Goal: Information Seeking & Learning: Compare options

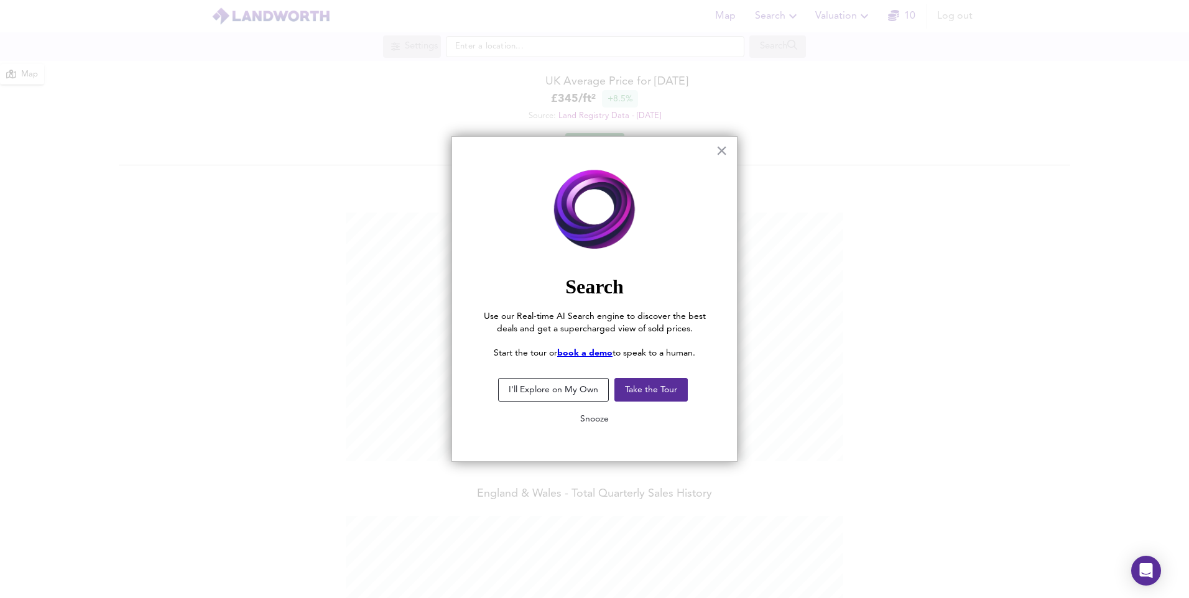
scroll to position [598, 1189]
click at [601, 421] on button "Snooze" at bounding box center [594, 419] width 48 height 22
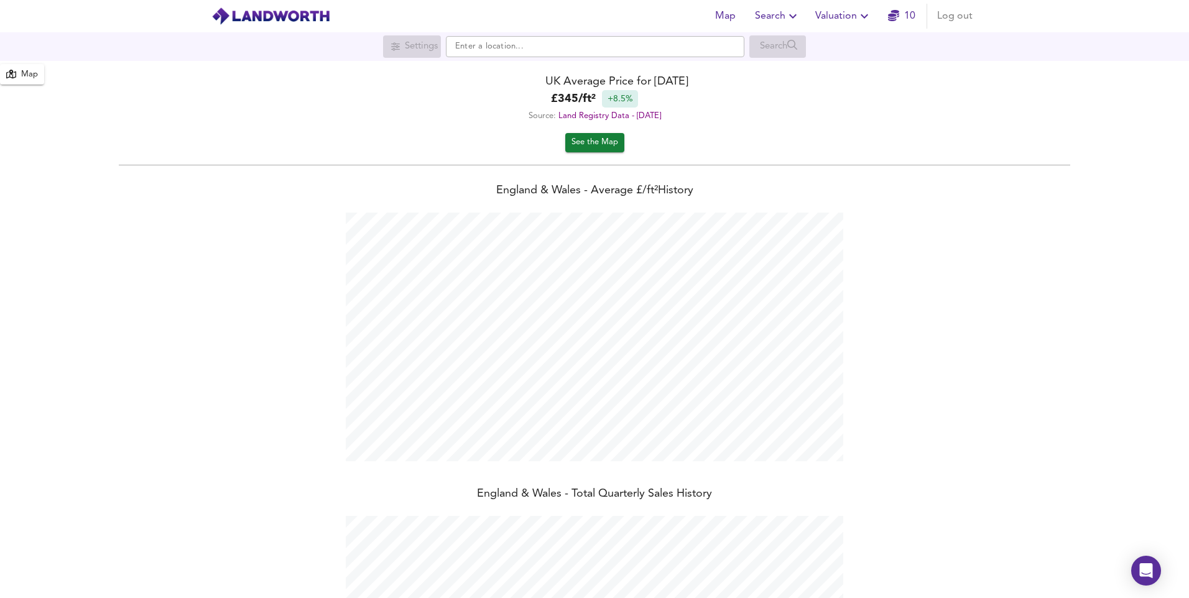
click at [841, 17] on span "Valuation" at bounding box center [843, 15] width 57 height 17
click at [832, 49] on li "New Valuation Report" at bounding box center [843, 45] width 149 height 22
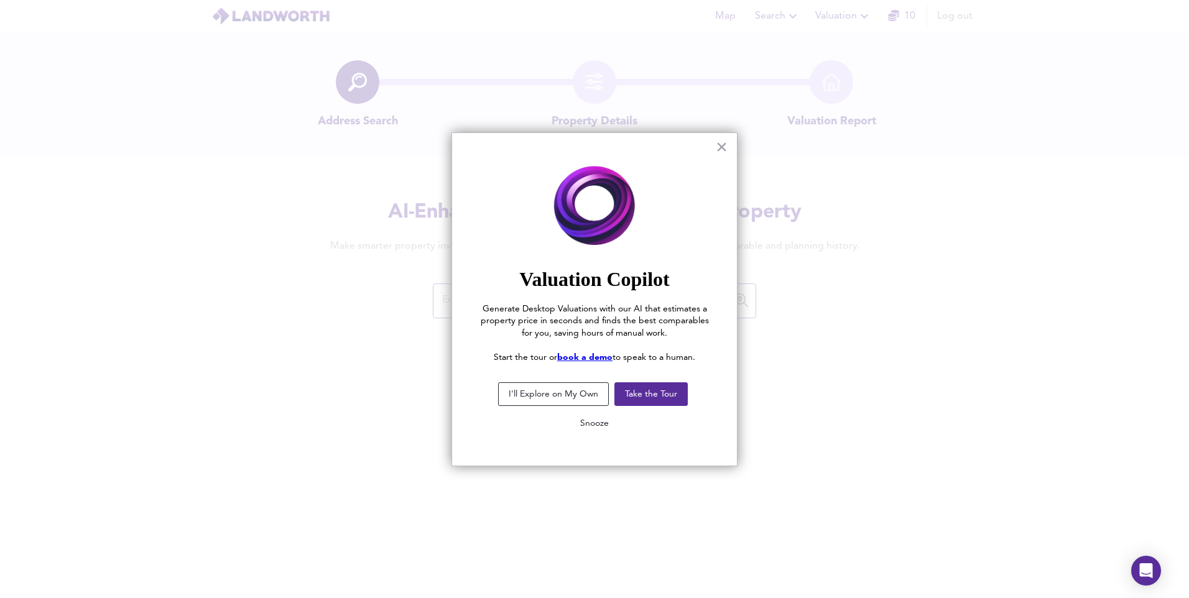
click at [596, 425] on button "Snooze" at bounding box center [594, 423] width 48 height 22
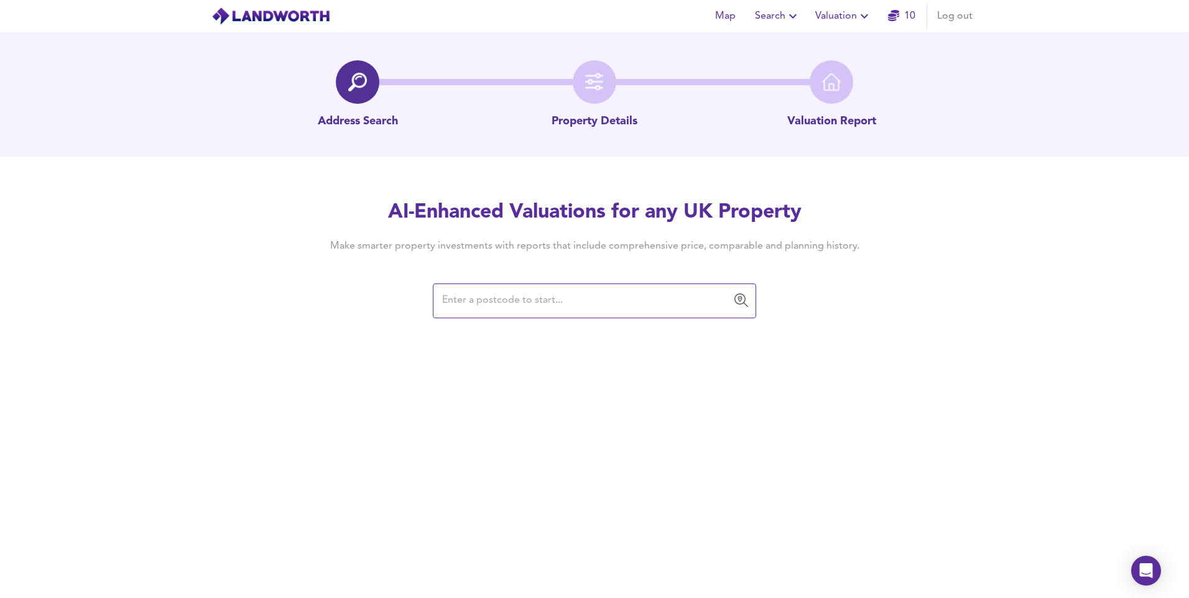
click at [834, 14] on span "Valuation" at bounding box center [843, 15] width 57 height 17
click at [837, 42] on li "New Valuation Report" at bounding box center [843, 45] width 149 height 22
click at [590, 309] on input "text" at bounding box center [584, 301] width 293 height 24
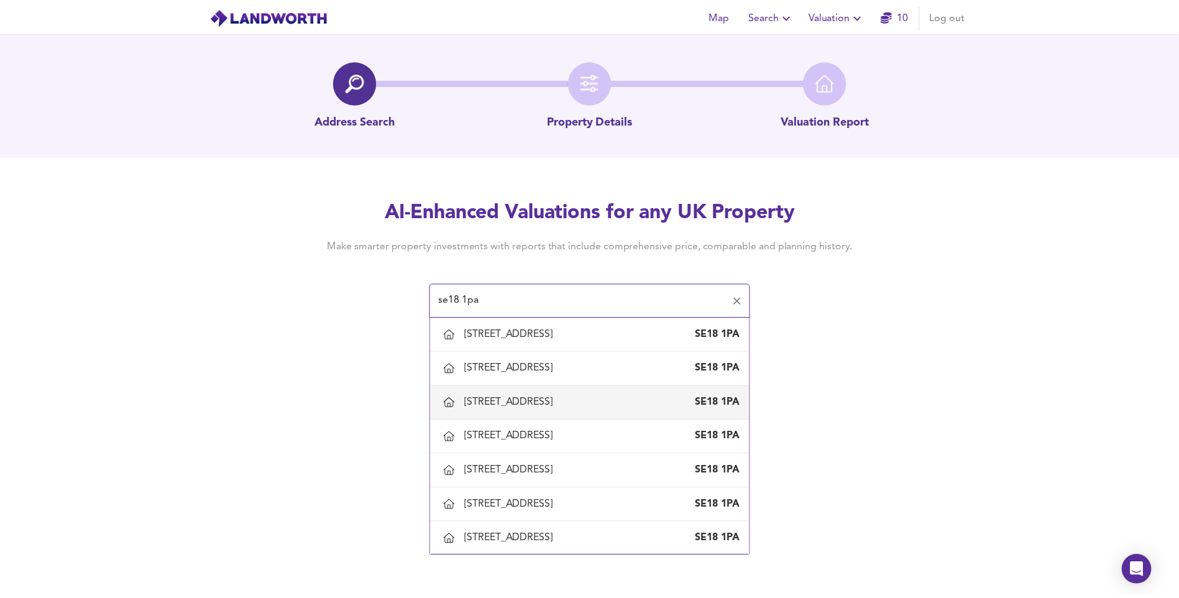
scroll to position [658, 0]
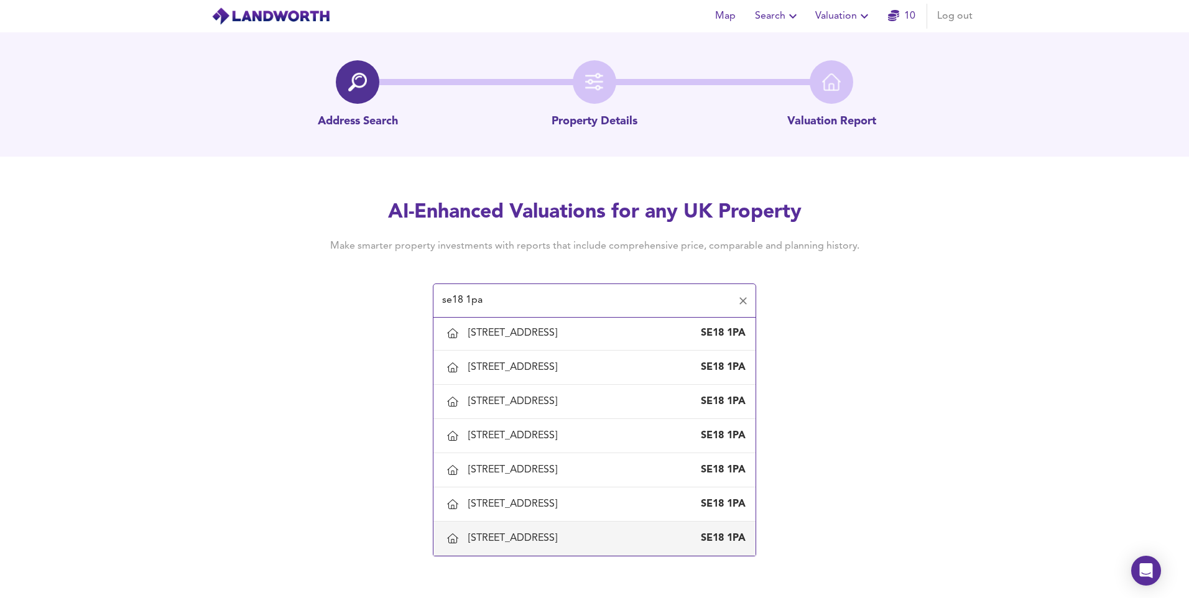
click at [530, 535] on div "[STREET_ADDRESS]" at bounding box center [515, 539] width 94 height 14
type input "[STREET_ADDRESS]"
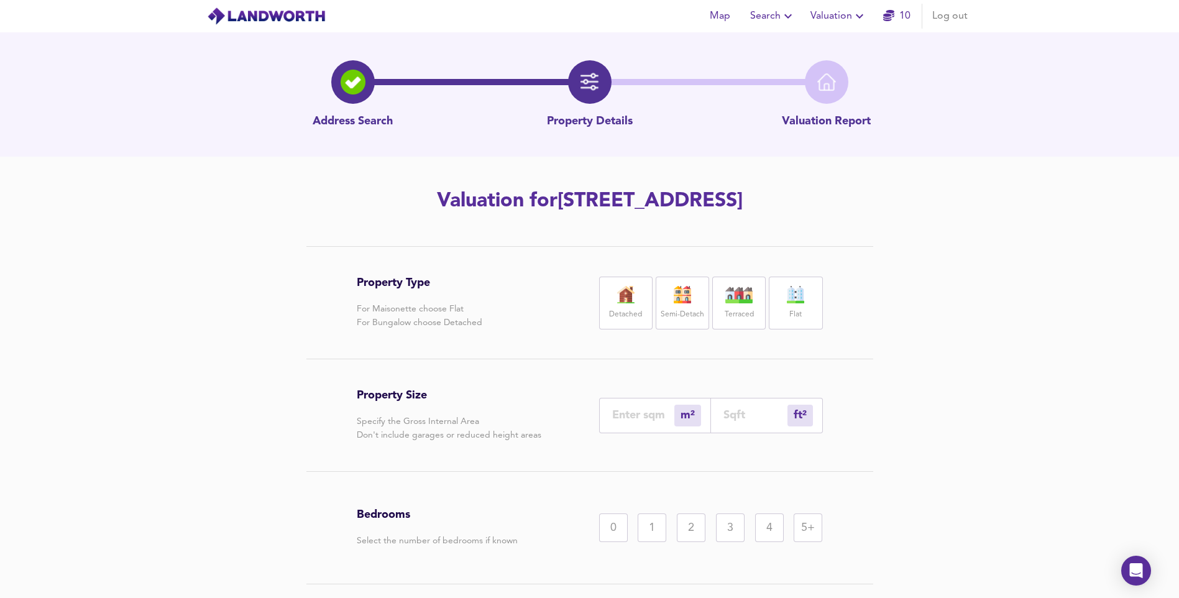
click at [689, 298] on img at bounding box center [682, 294] width 31 height 17
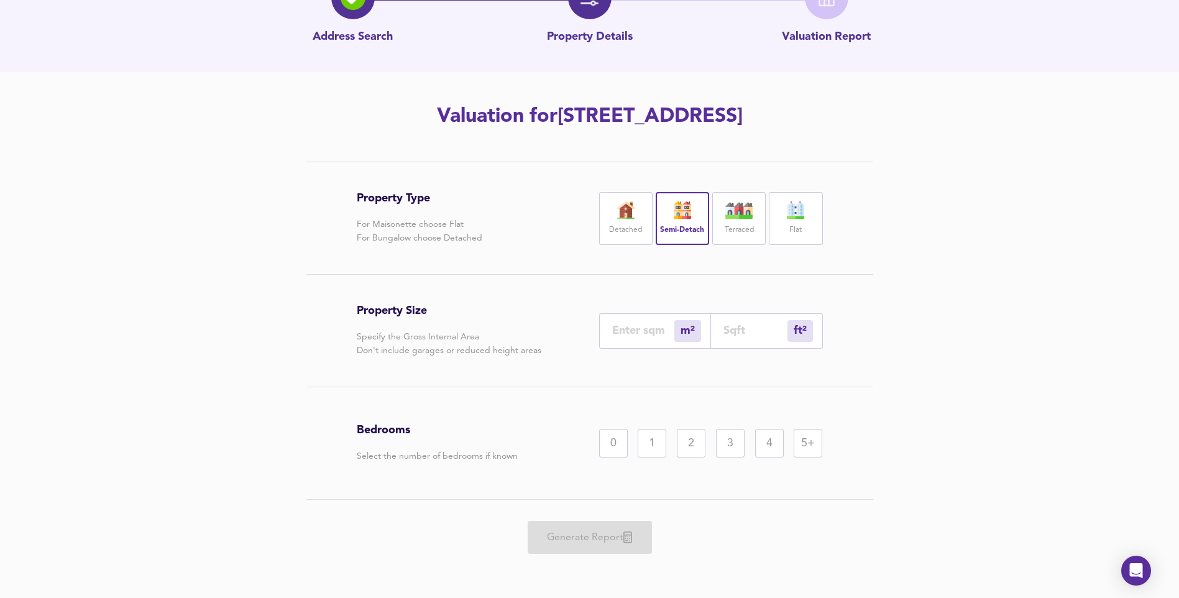
scroll to position [86, 0]
click at [635, 328] on input "number" at bounding box center [643, 328] width 62 height 13
type input "1"
type input "11"
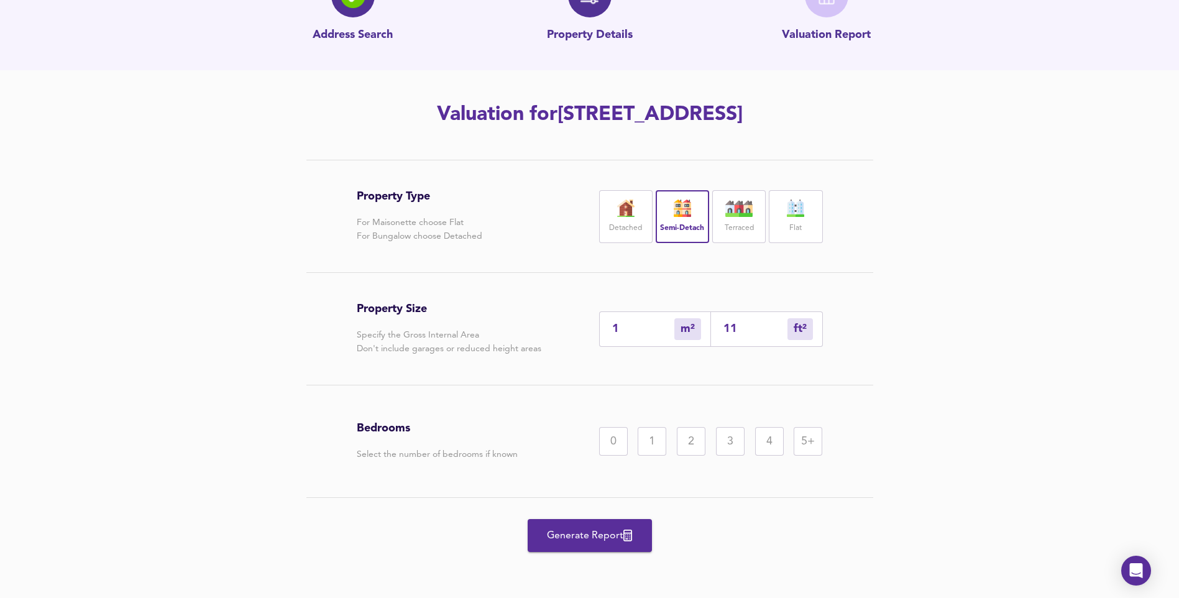
type input "15"
type input "161"
type input "150"
type input "1615"
type input "150"
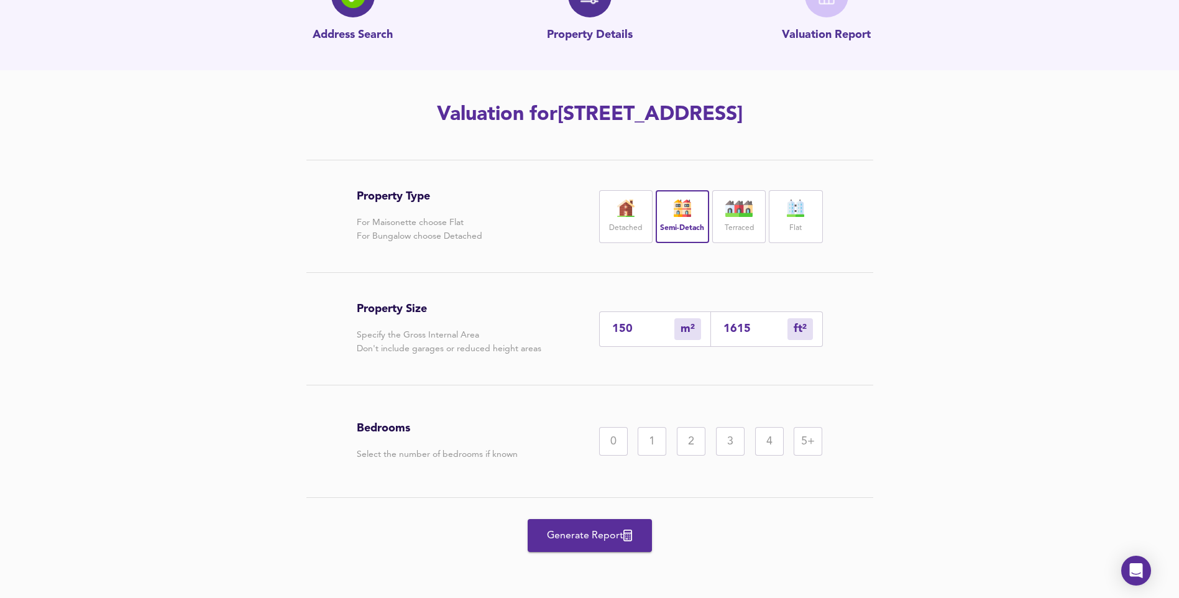
click at [729, 445] on div "3" at bounding box center [730, 441] width 29 height 29
click at [584, 540] on span "Generate Report" at bounding box center [589, 535] width 99 height 17
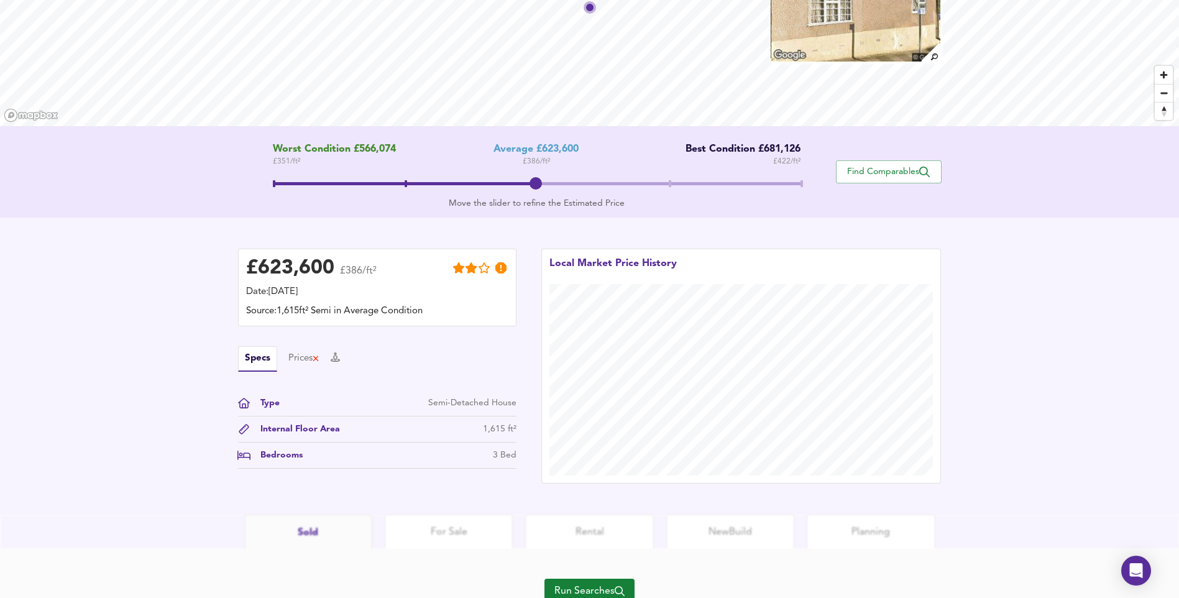
scroll to position [182, 0]
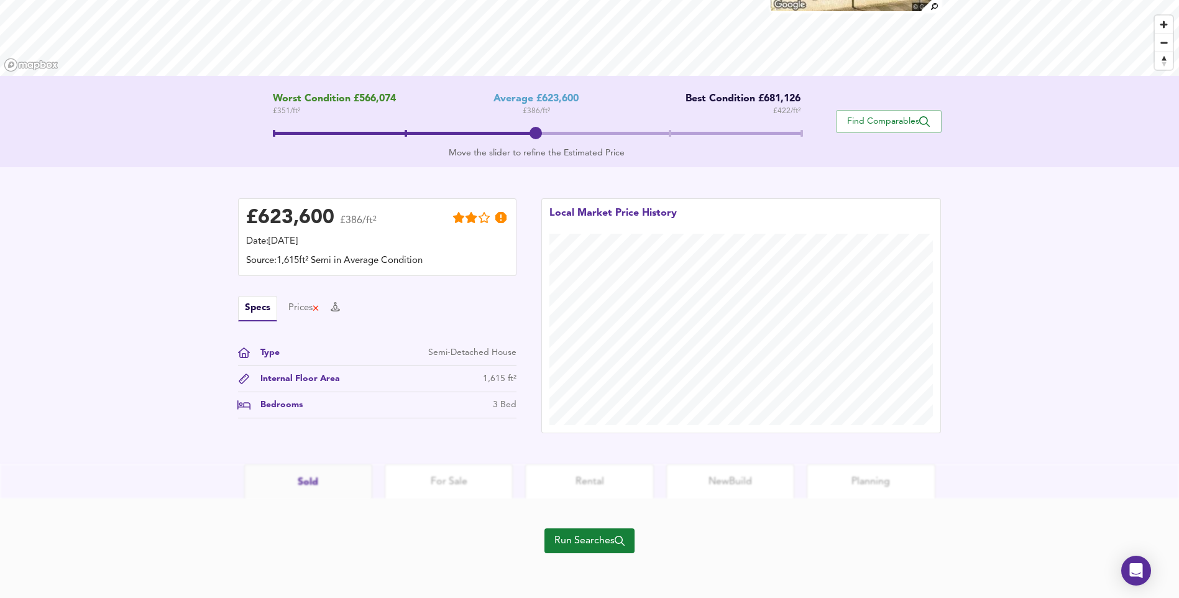
click at [577, 548] on span "Run Searches" at bounding box center [590, 540] width 70 height 17
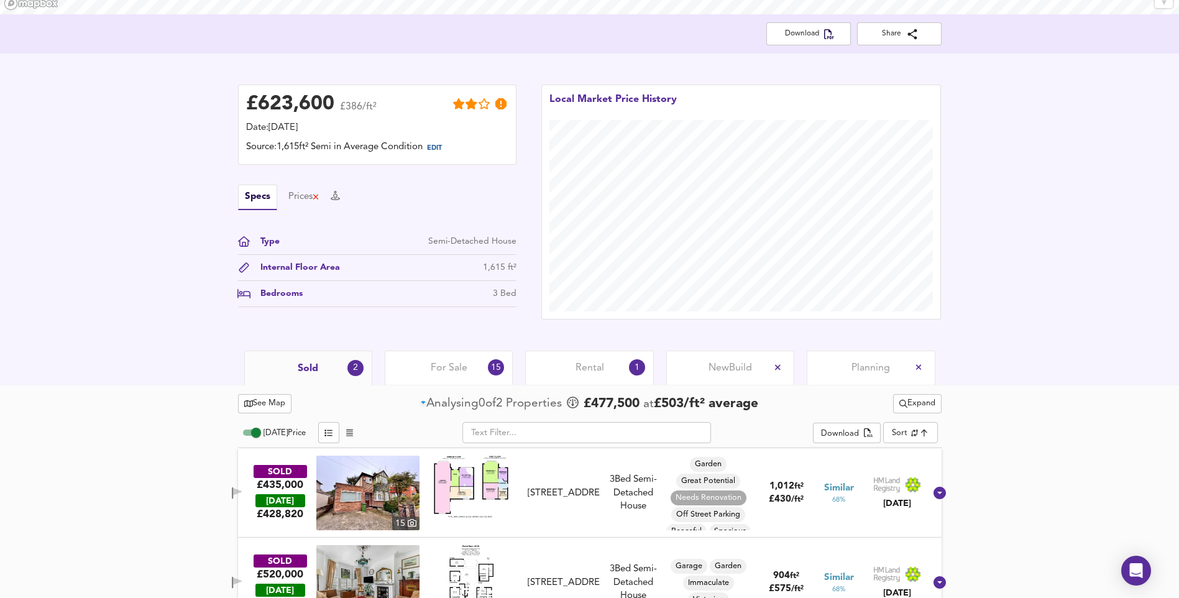
scroll to position [279, 0]
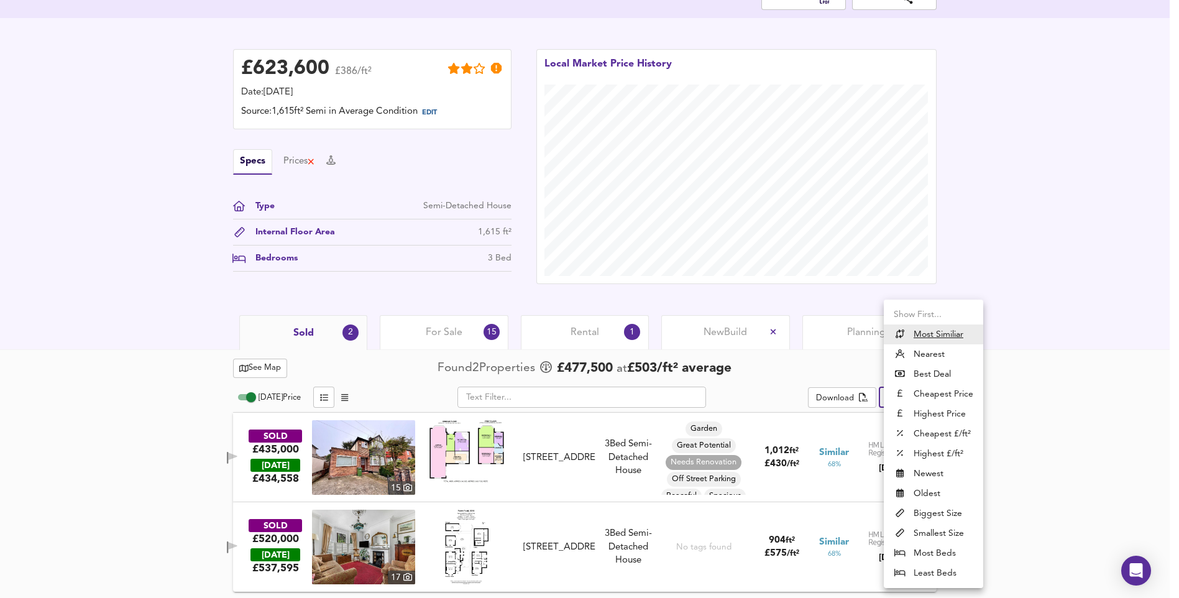
click at [911, 320] on body "Map Search Valuation 9 Log out [STREET_ADDRESS] Download Share £ 623,600 £386/f…" at bounding box center [589, 20] width 1179 height 598
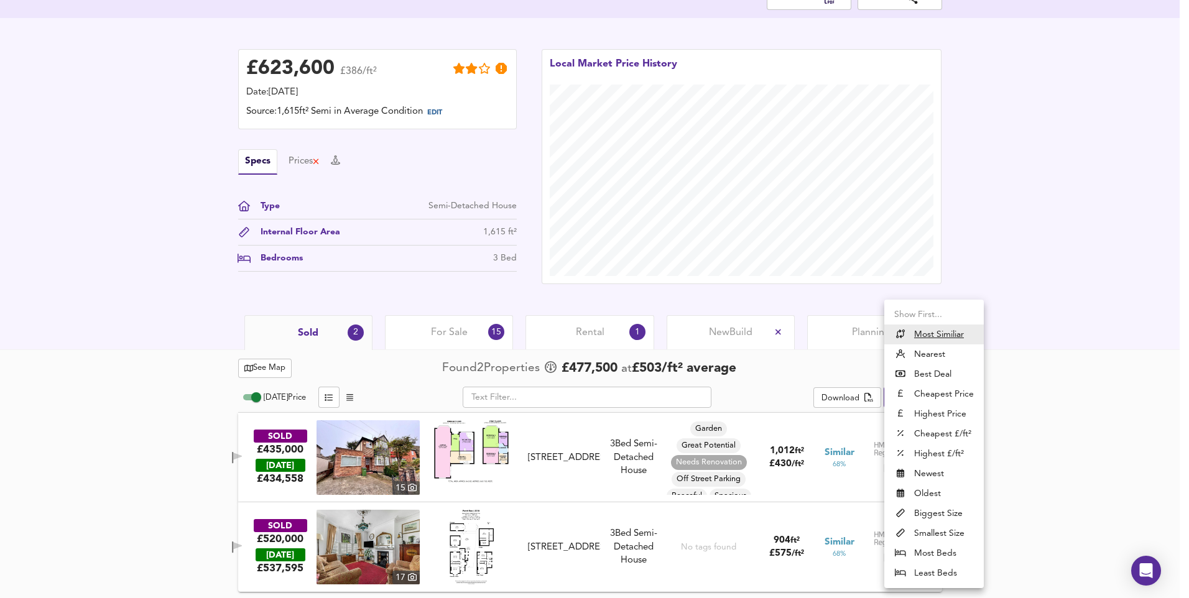
click at [959, 359] on li "Nearest" at bounding box center [933, 354] width 99 height 20
type input "distancetocenter"
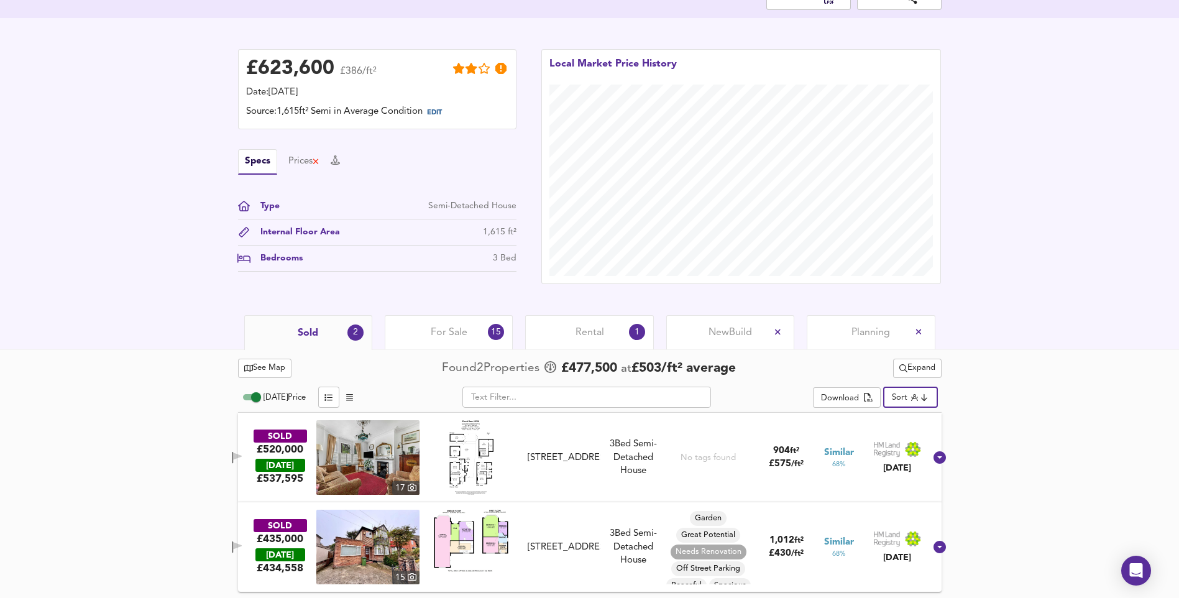
click at [142, 481] on div "See Map Found 2 Propert ies £ 477,500 at £ 503 / ft² average Expand [DATE] Pric…" at bounding box center [589, 473] width 1179 height 249
click at [555, 454] on div "[STREET_ADDRESS]" at bounding box center [564, 457] width 72 height 13
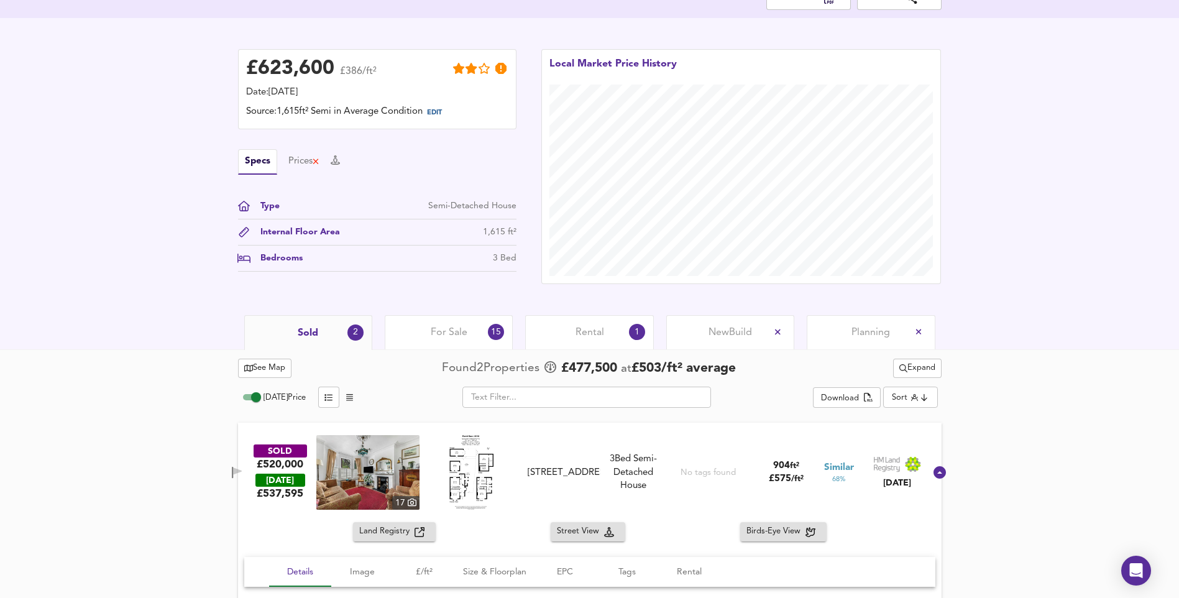
drag, startPoint x: 549, startPoint y: 456, endPoint x: 598, endPoint y: 486, distance: 57.2
click at [598, 479] on div "[STREET_ADDRESS]" at bounding box center [564, 472] width 72 height 13
copy div "[STREET_ADDRESS]"
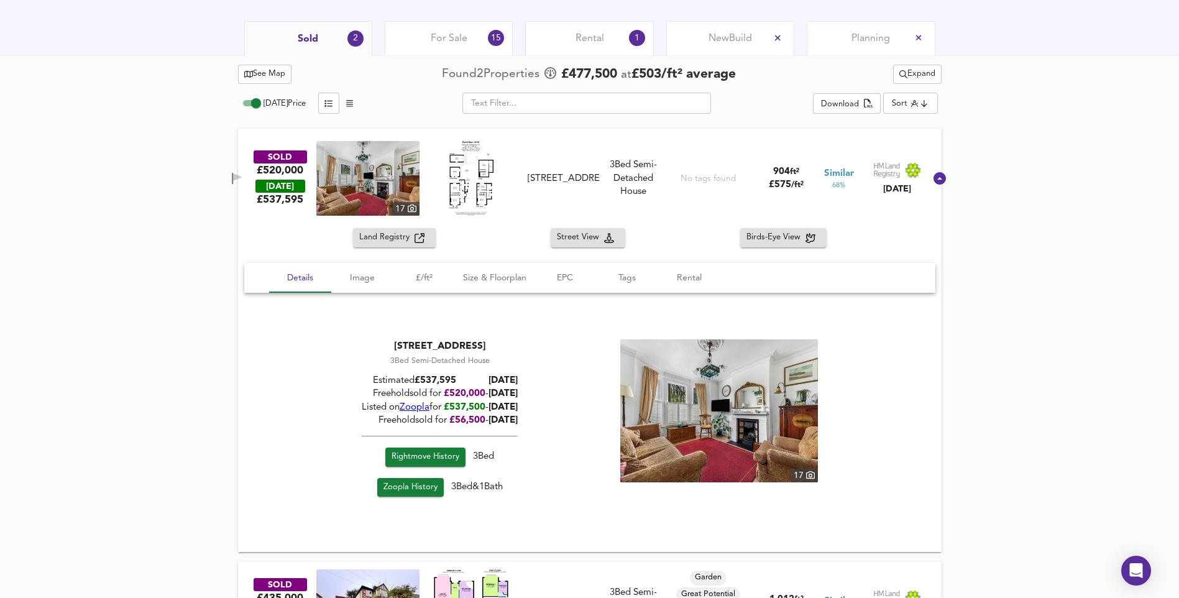
scroll to position [632, 0]
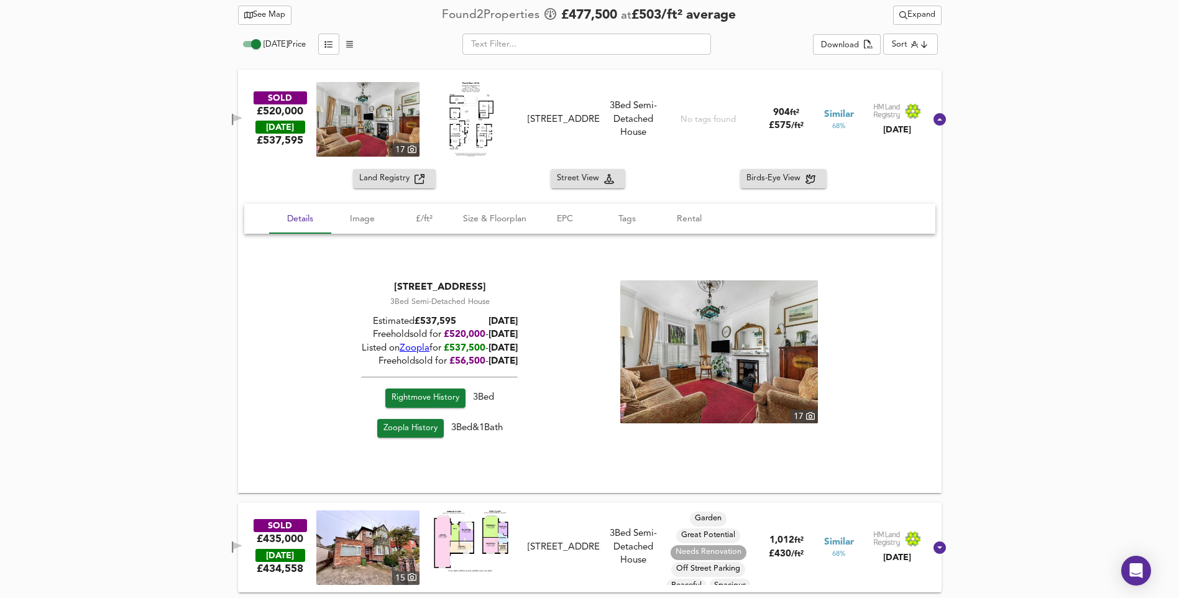
click at [523, 546] on div at bounding box center [471, 547] width 103 height 75
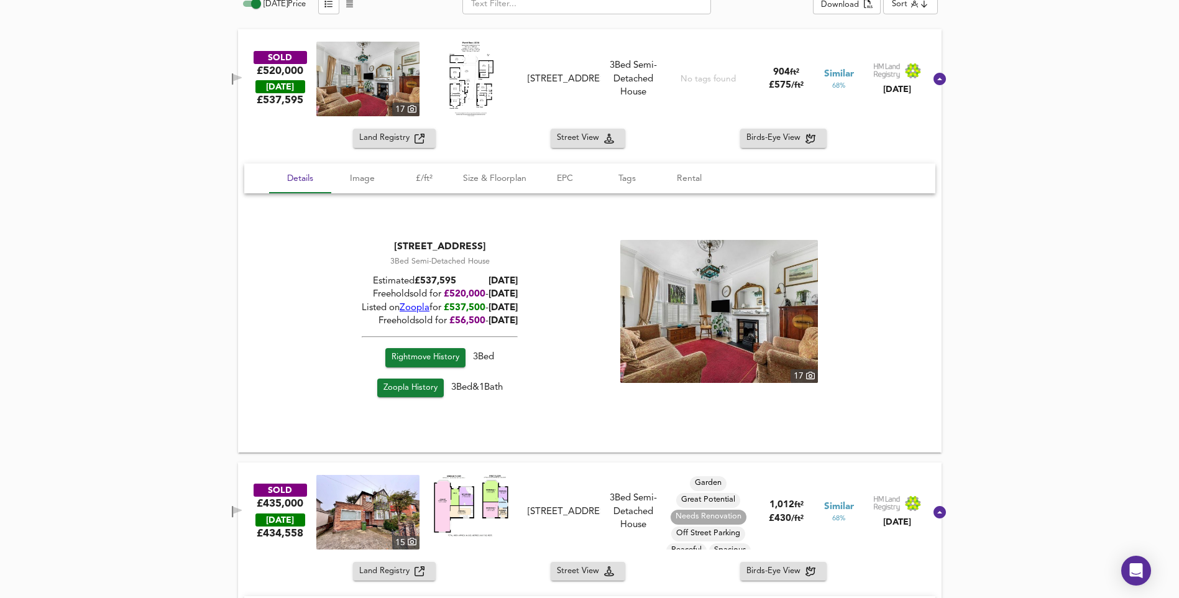
scroll to position [694, 0]
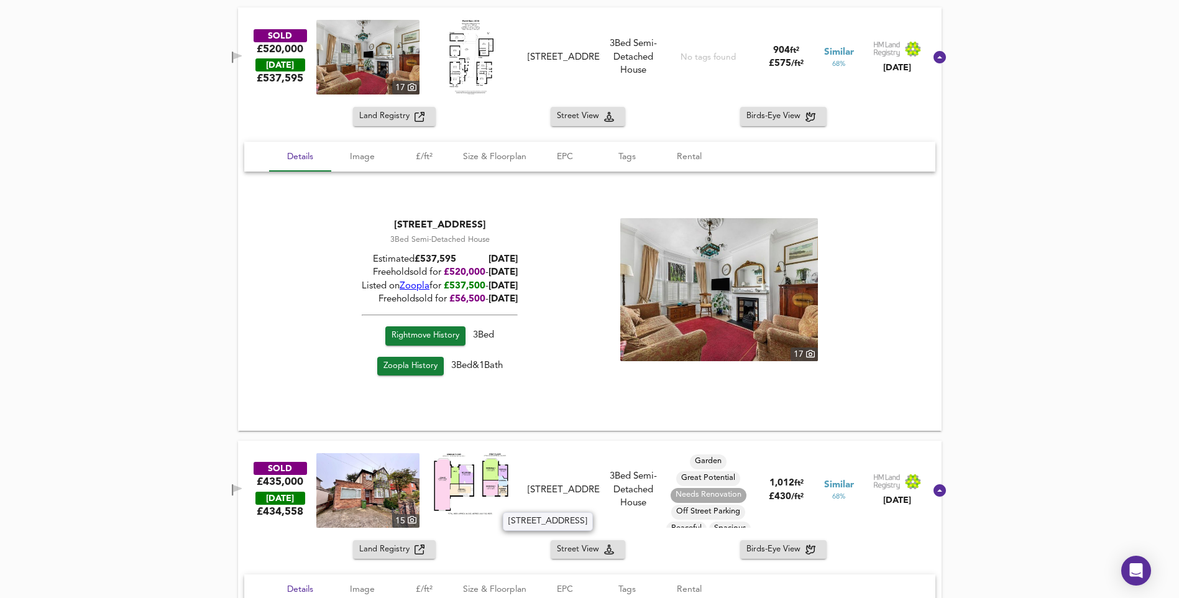
drag, startPoint x: 539, startPoint y: 476, endPoint x: 598, endPoint y: 506, distance: 66.2
click at [598, 497] on div "[STREET_ADDRESS]" at bounding box center [564, 490] width 72 height 13
copy div "[STREET_ADDRESS]"
click at [177, 271] on div "See Map Found 2 Propert ies £ 477,500 at £ 503 / ft² average Expand [DATE] Pric…" at bounding box center [589, 408] width 1179 height 948
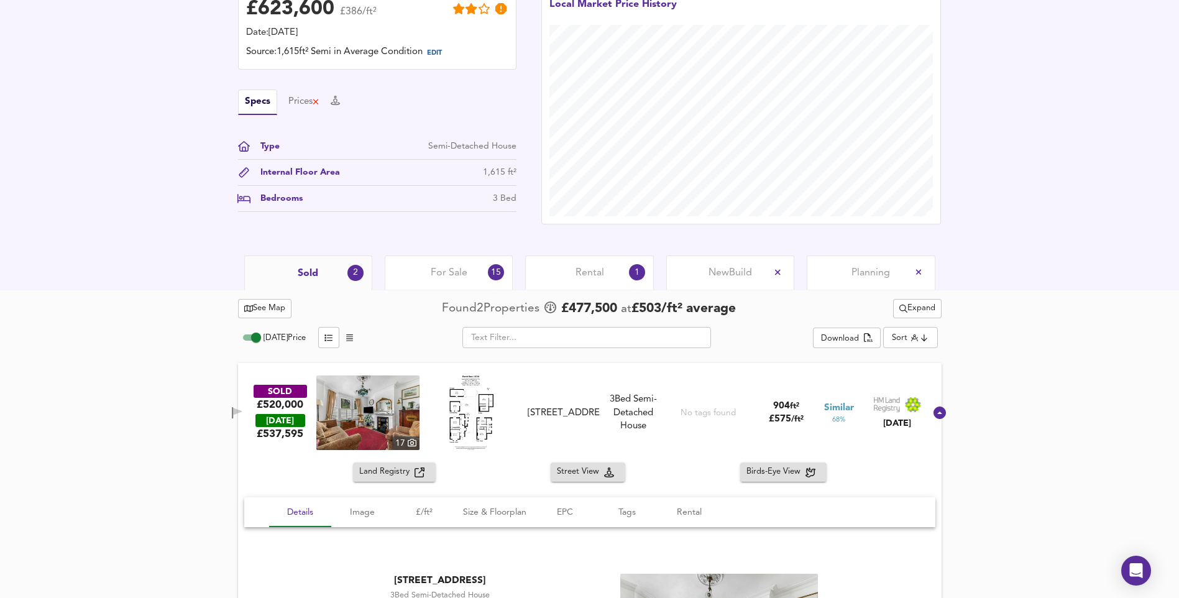
scroll to position [321, 0]
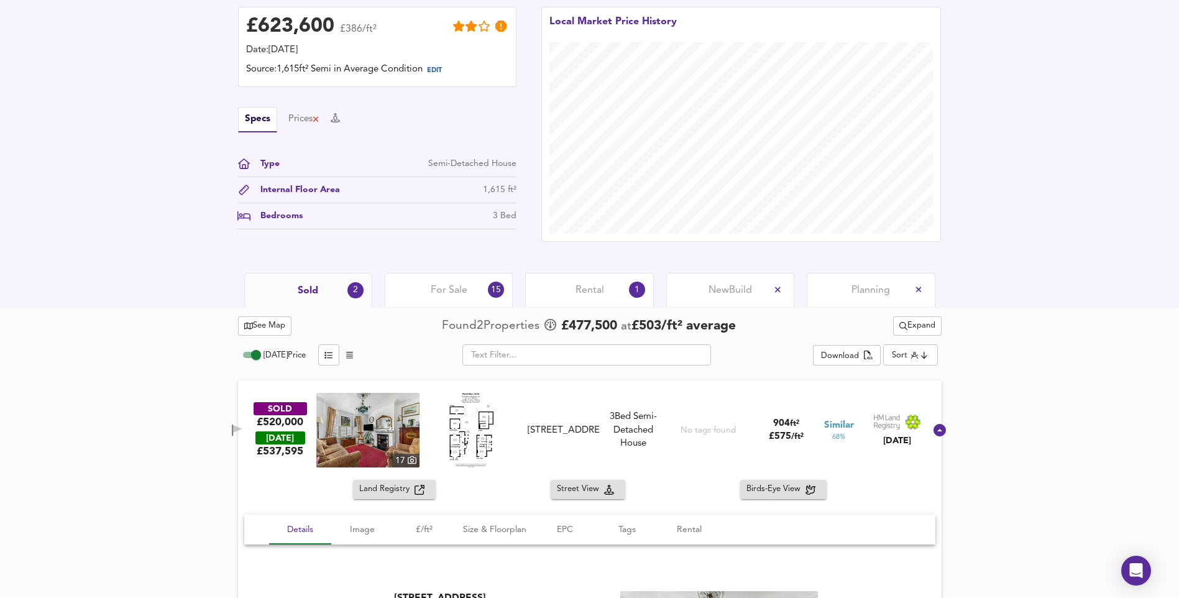
click at [443, 288] on span "For Sale" at bounding box center [449, 291] width 37 height 14
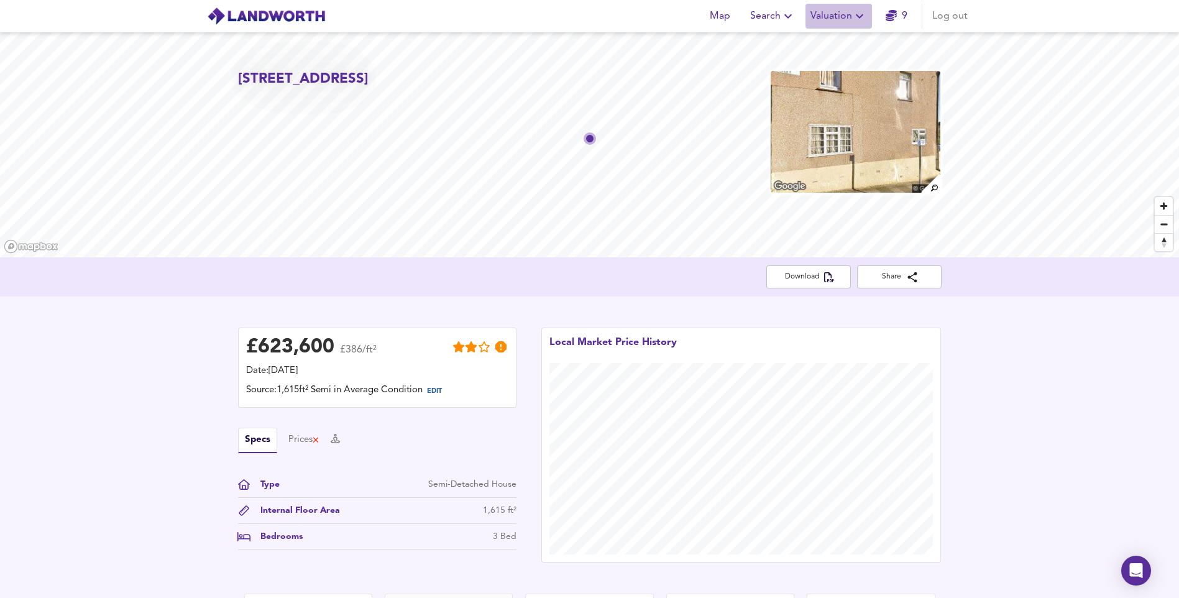
click at [826, 16] on span "Valuation" at bounding box center [839, 15] width 57 height 17
click at [818, 48] on li "New Valuation Report" at bounding box center [839, 45] width 149 height 22
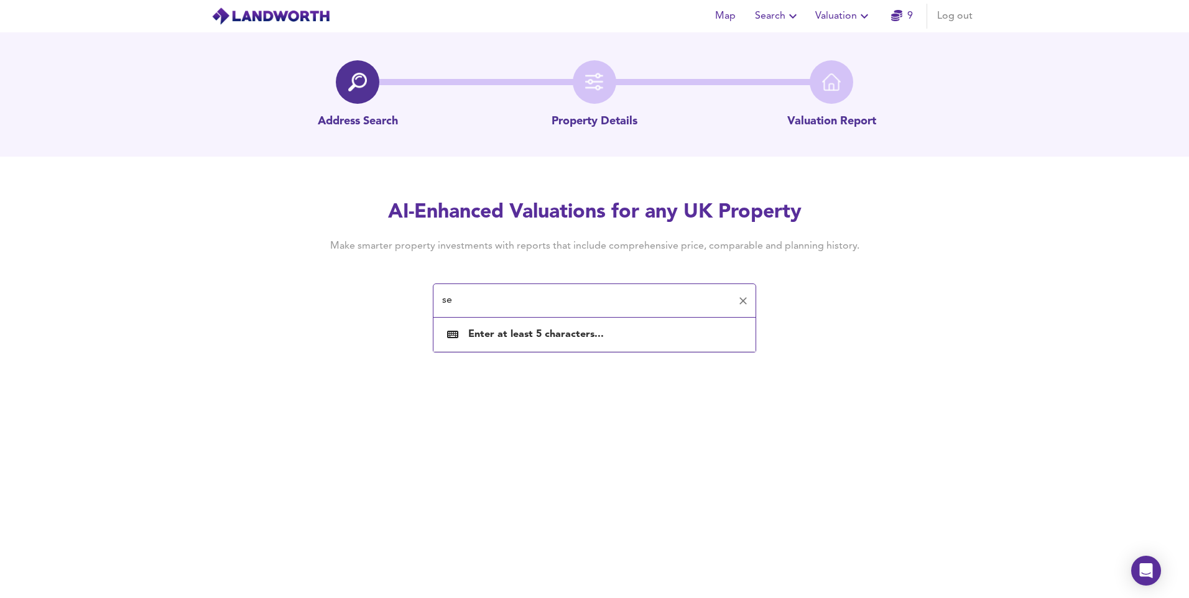
type input "s"
click at [778, 21] on span "Search" at bounding box center [777, 15] width 45 height 17
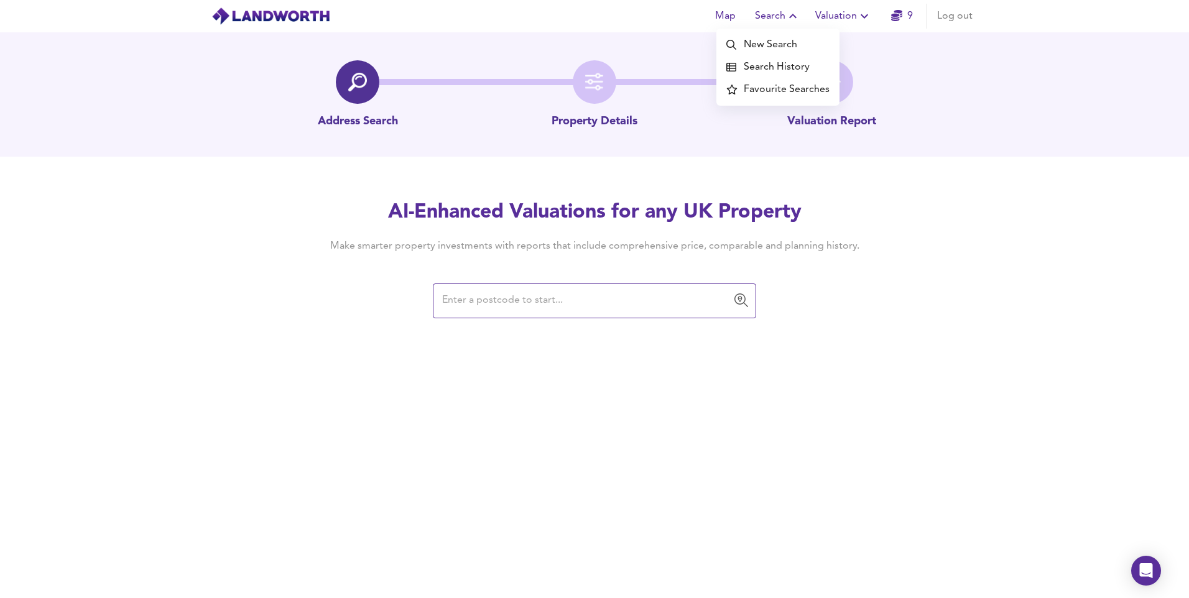
click at [775, 42] on li "New Search" at bounding box center [777, 45] width 123 height 22
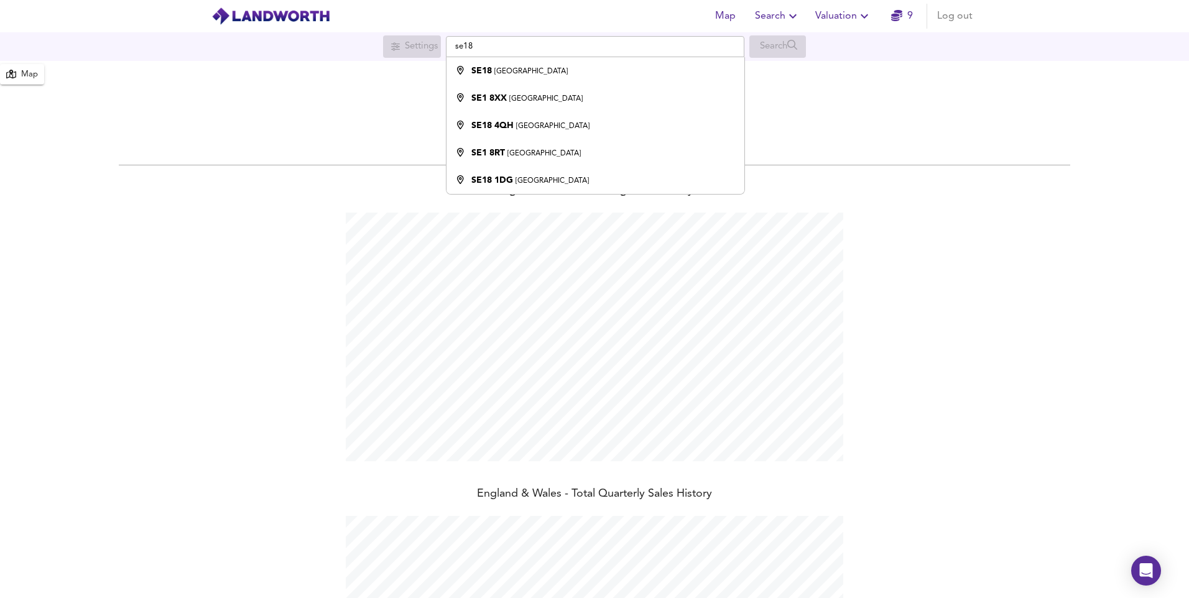
scroll to position [598, 1189]
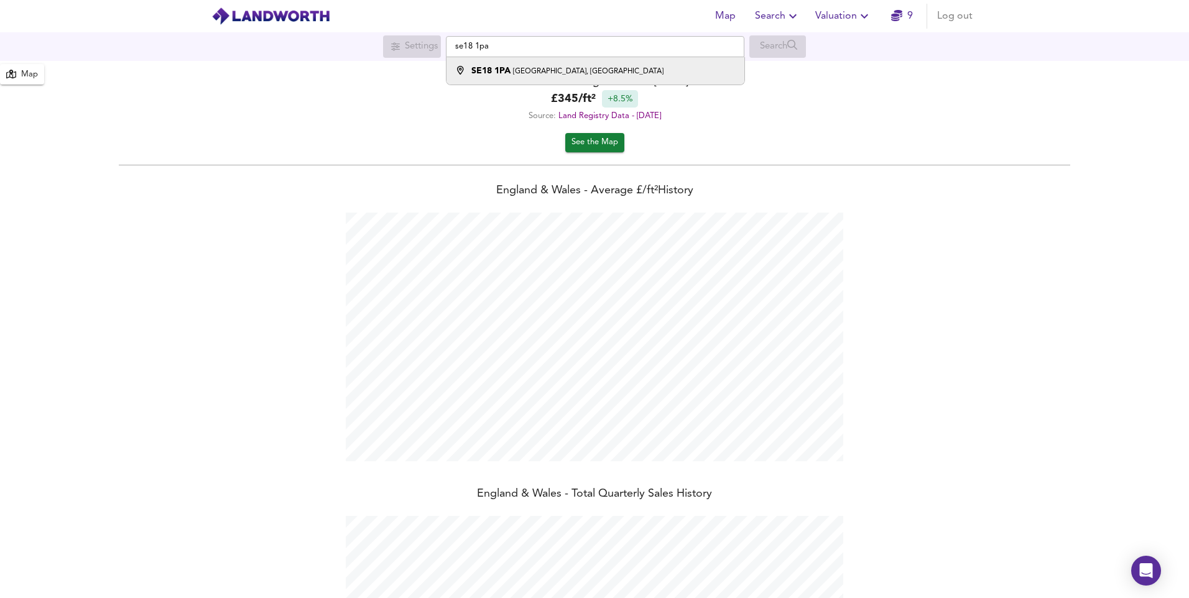
click at [551, 80] on li "SE18 1PA Riverdale Road, London" at bounding box center [594, 70] width 297 height 27
type input "Riverdale Road, London SE18 1PA"
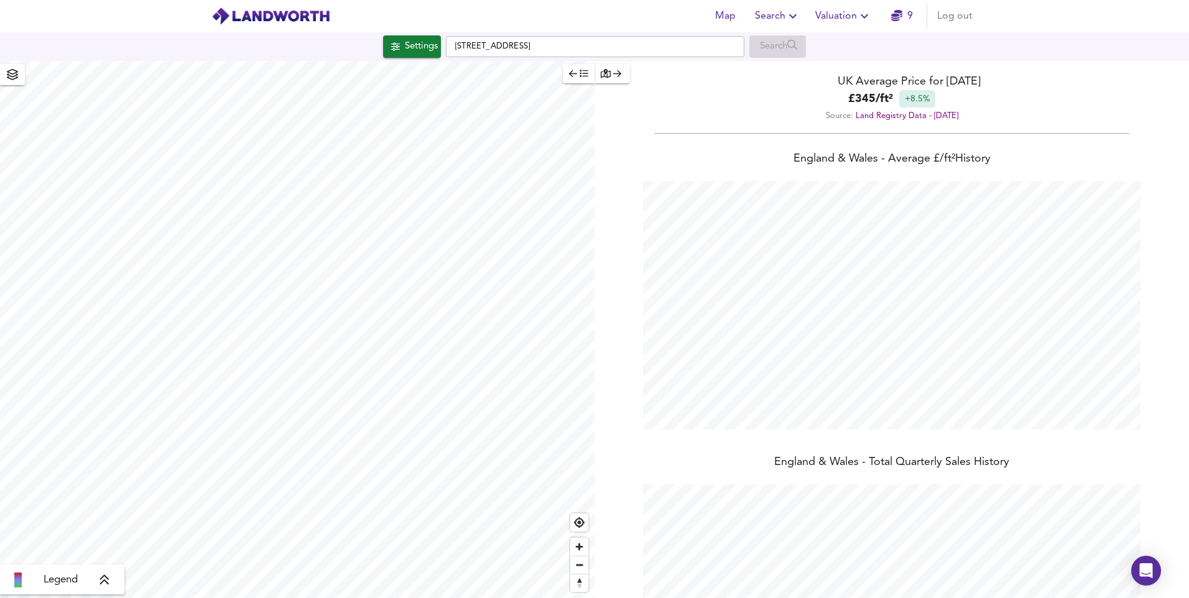
checkbox input "false"
checkbox input "true"
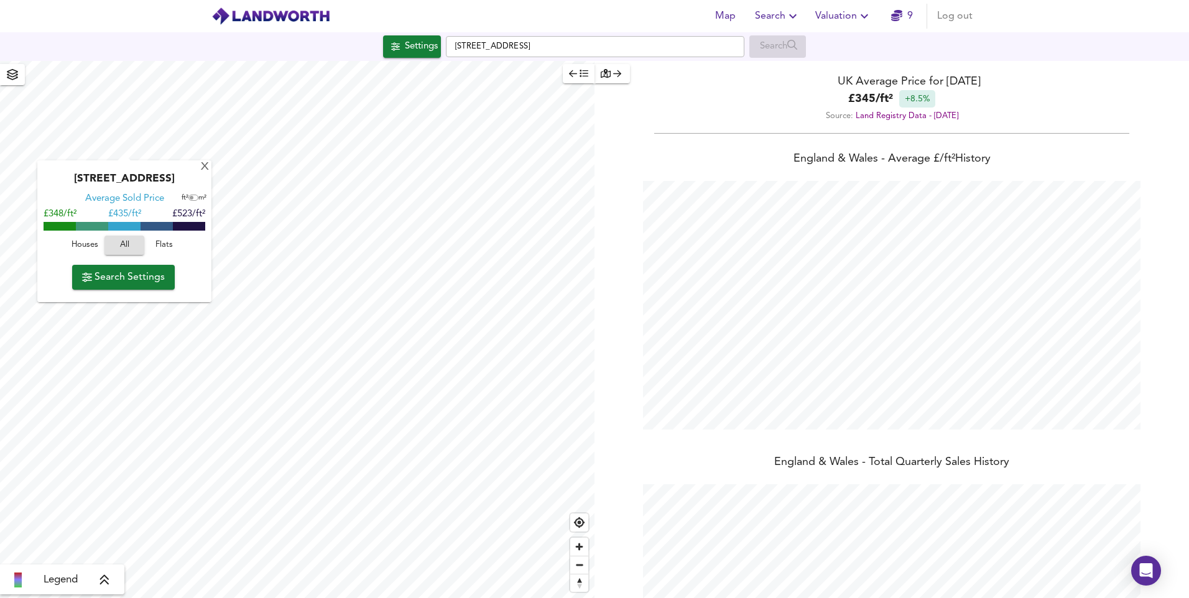
click at [137, 286] on span "Search Settings" at bounding box center [123, 277] width 83 height 17
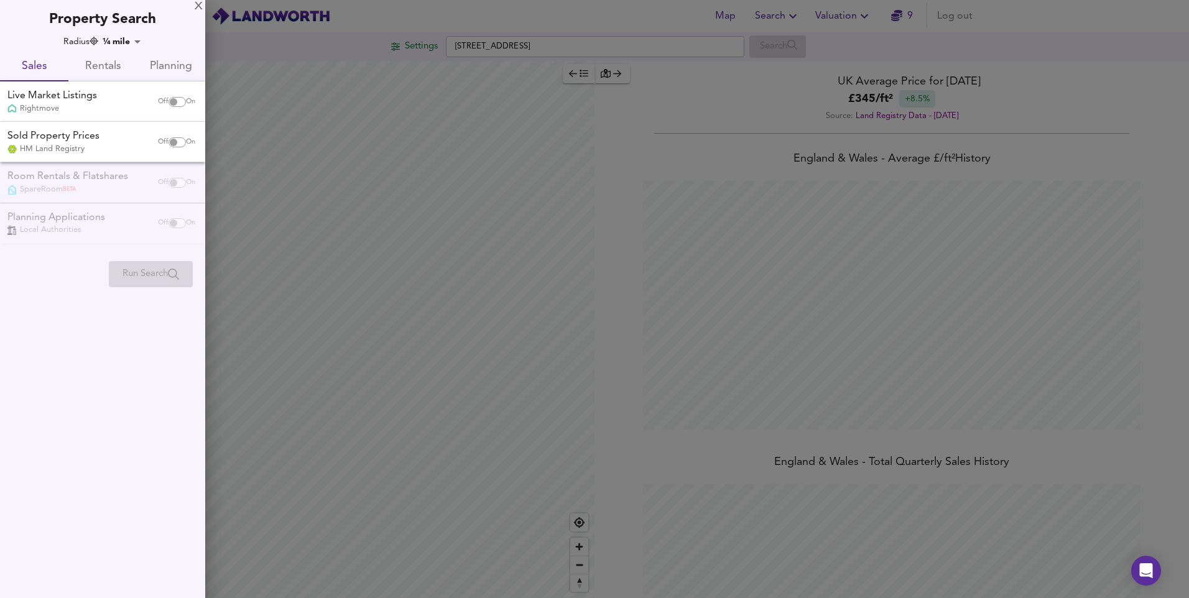
click at [171, 103] on input "checkbox" at bounding box center [174, 102] width 30 height 10
checkbox input "true"
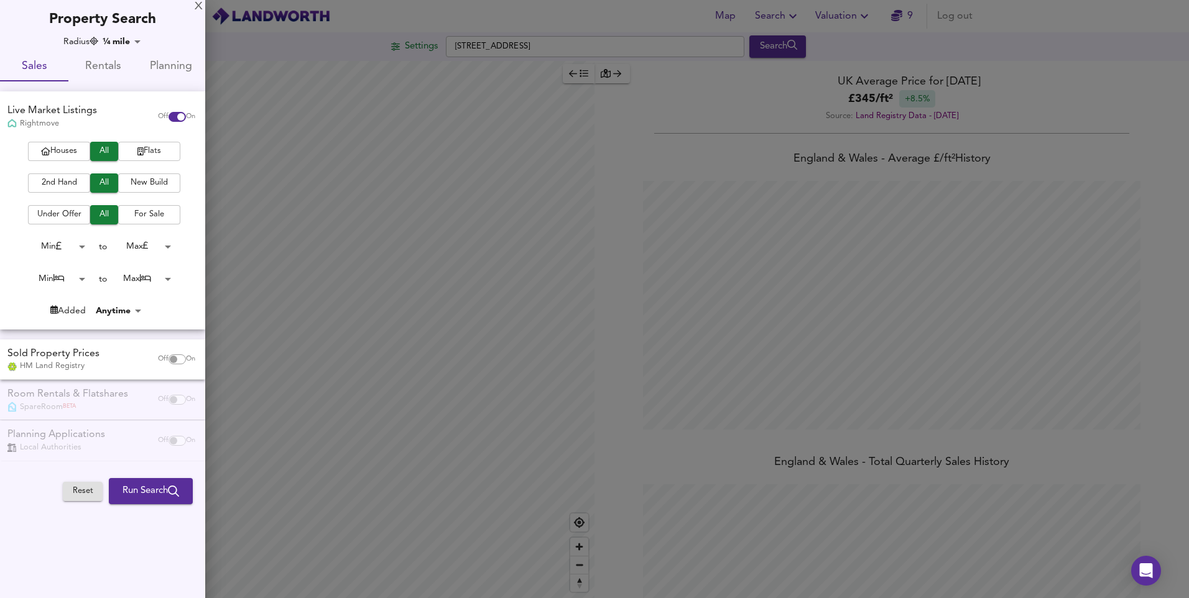
click at [149, 152] on span "Flats" at bounding box center [149, 151] width 50 height 14
click at [140, 214] on span "For Sale" at bounding box center [149, 215] width 50 height 14
click at [107, 216] on span "All" at bounding box center [104, 215] width 16 height 14
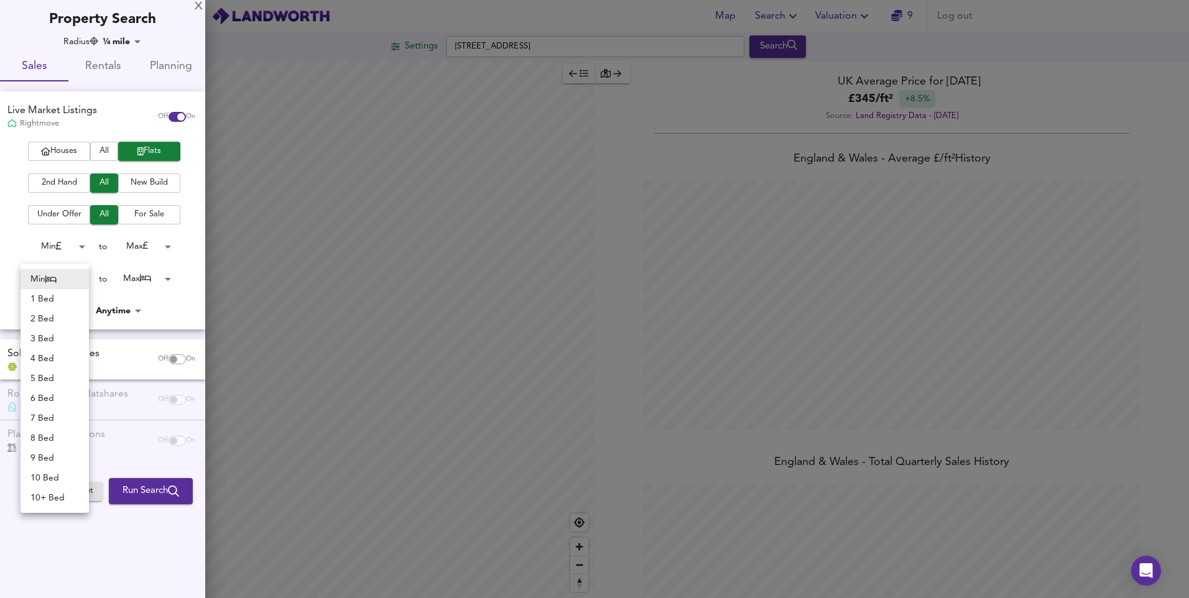
click at [81, 279] on body "Map Search Valuation 9 Log out Settings Riverdale Road, London SE18 1PA Search …" at bounding box center [594, 299] width 1189 height 598
click at [68, 298] on li "1 Bed" at bounding box center [55, 299] width 68 height 20
type input "1"
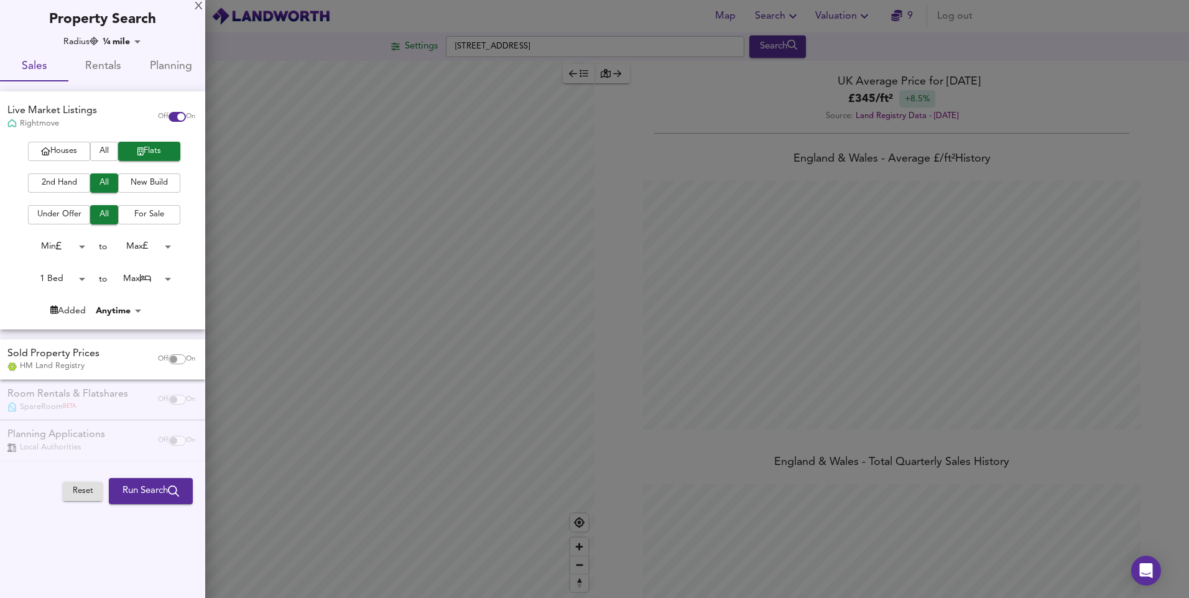
click at [168, 278] on body "Map Search Valuation 9 Log out Settings Riverdale Road, London SE18 1PA Search …" at bounding box center [594, 299] width 1189 height 598
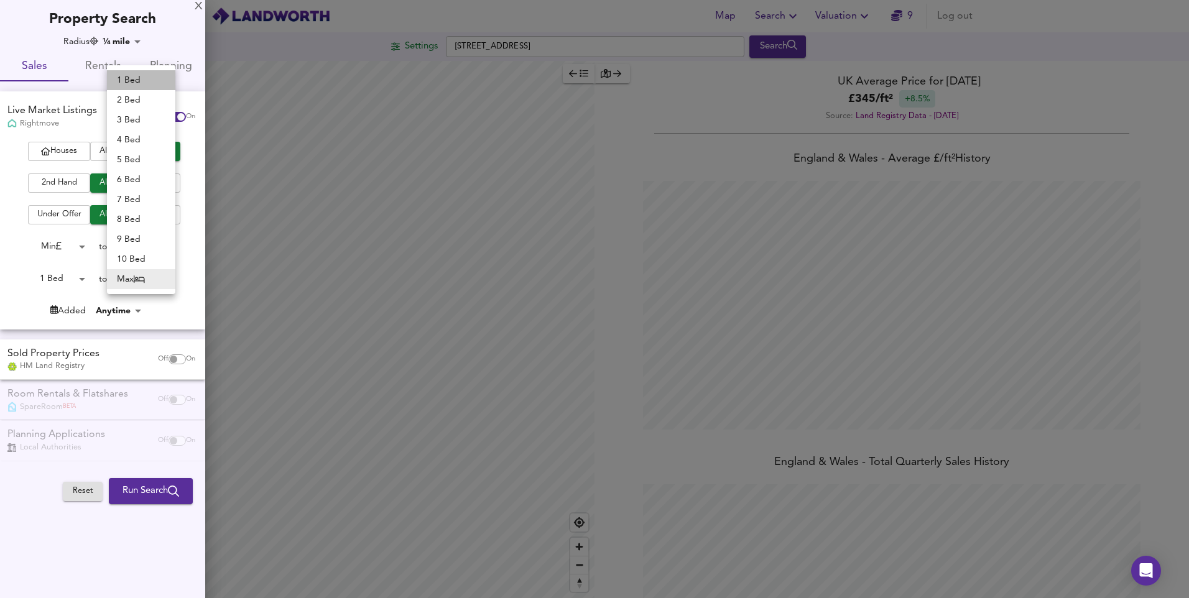
click at [149, 81] on li "1 Bed" at bounding box center [141, 80] width 68 height 20
type input "1"
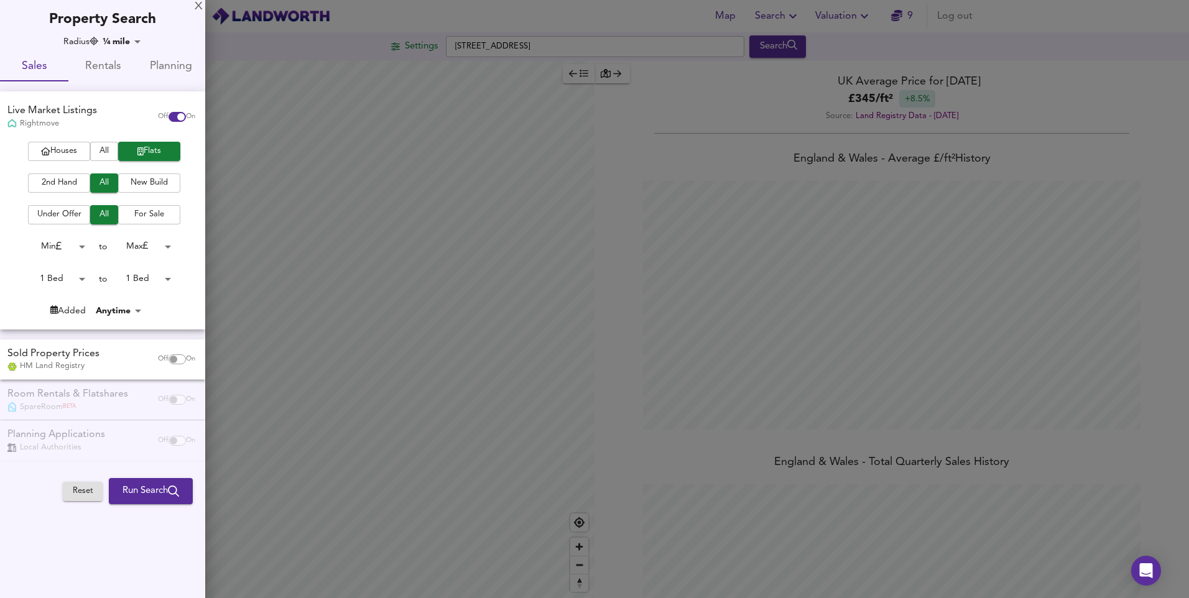
click at [137, 486] on span "Run Search" at bounding box center [150, 491] width 57 height 16
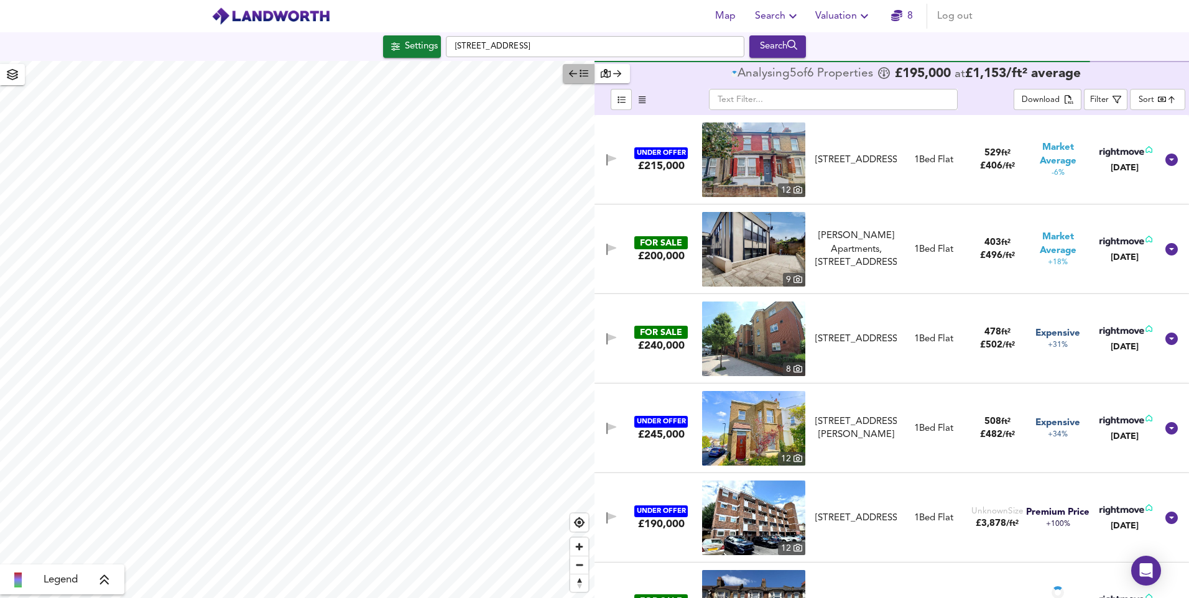
click at [578, 71] on span "button" at bounding box center [578, 74] width 19 height 14
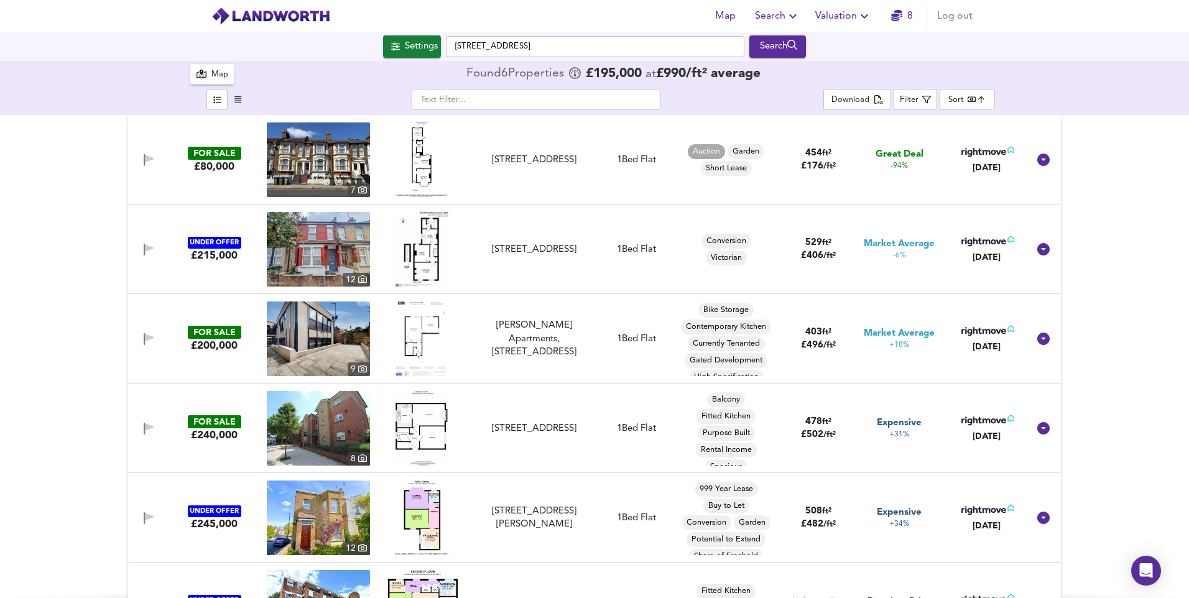
click at [308, 155] on img at bounding box center [318, 159] width 103 height 75
click at [527, 249] on div "Brookdene Road, Plumstead, SE18 1EW" at bounding box center [533, 249] width 111 height 13
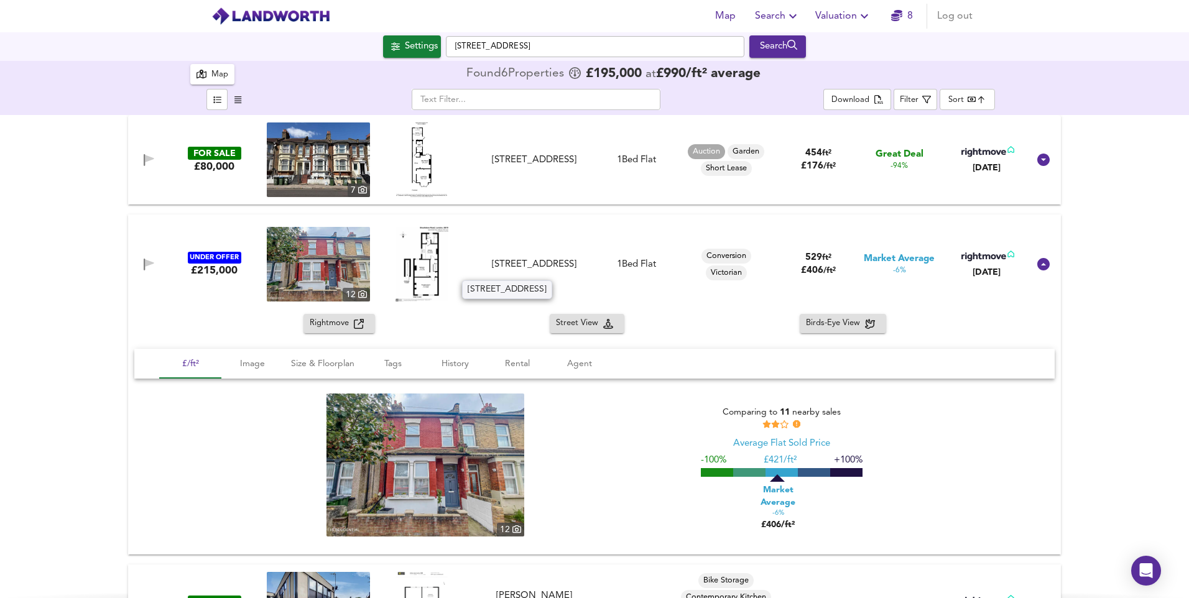
drag, startPoint x: 494, startPoint y: 259, endPoint x: 581, endPoint y: 273, distance: 88.8
click at [581, 271] on div "Brookdene Road, Plumstead, SE18 1EW" at bounding box center [533, 264] width 111 height 13
copy div "Brookdene Road, Plumstead, SE18 1EW"
click at [471, 241] on div "UNDER OFFER £215,000 12 Brookdene Road, Plumstead, SE18 1EW Brookdene Road, Plu…" at bounding box center [580, 264] width 898 height 75
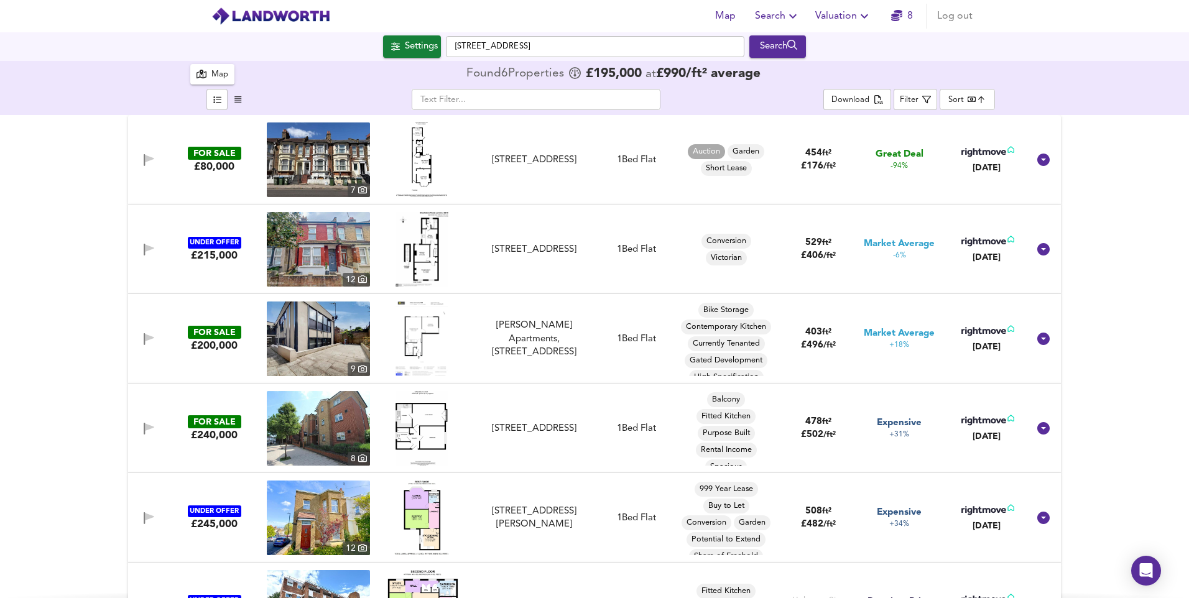
click at [468, 359] on div at bounding box center [421, 339] width 103 height 75
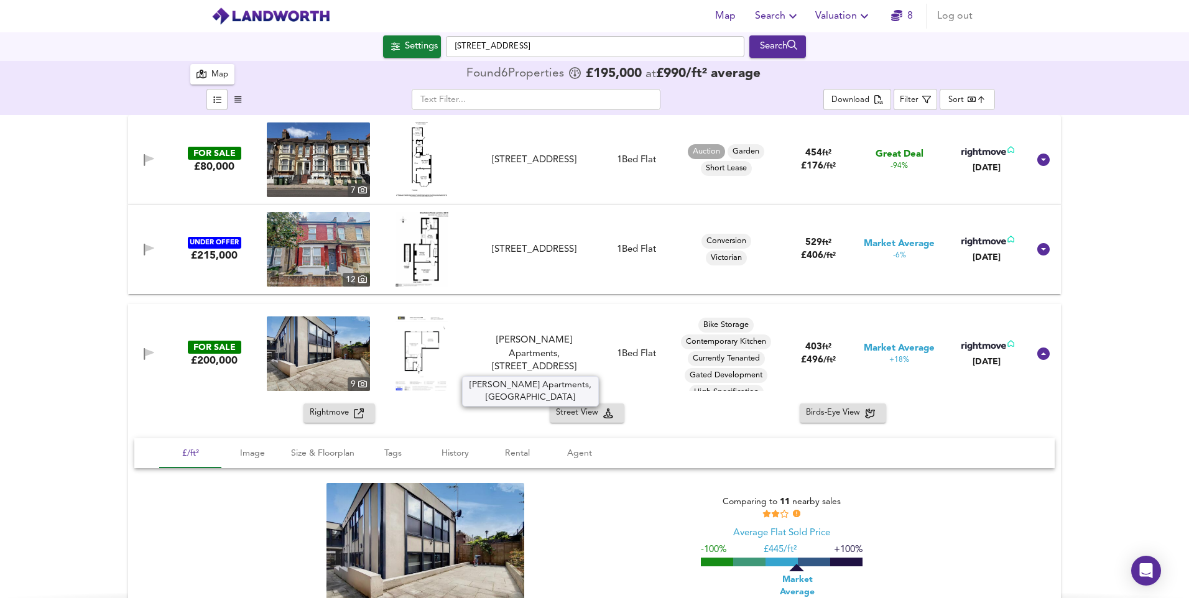
drag, startPoint x: 493, startPoint y: 341, endPoint x: 583, endPoint y: 369, distance: 94.4
click at [583, 369] on div "Ashby Apartments, Plumstead High Street, SE18 1JN" at bounding box center [533, 354] width 111 height 40
copy div "Ashby Apartments, Plumstead High Street, SE18 1JN"
click at [530, 352] on div "Ashby Apartments, Plumstead High Street, SE18 1JN" at bounding box center [533, 354] width 111 height 40
click at [479, 345] on div "Ashby Apartments, Plumstead High Street, SE18 1JN" at bounding box center [533, 354] width 111 height 40
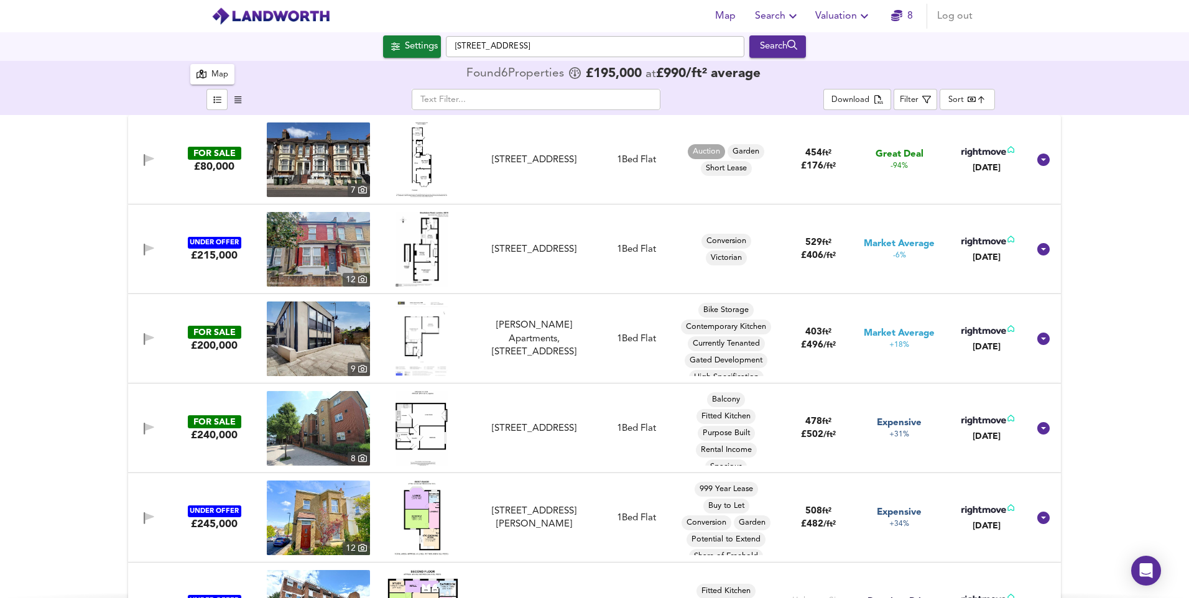
click at [960, 100] on body "Map Search Valuation 8 Log out Settings Riverdale Road, London SE18 1PA Search …" at bounding box center [594, 299] width 1189 height 598
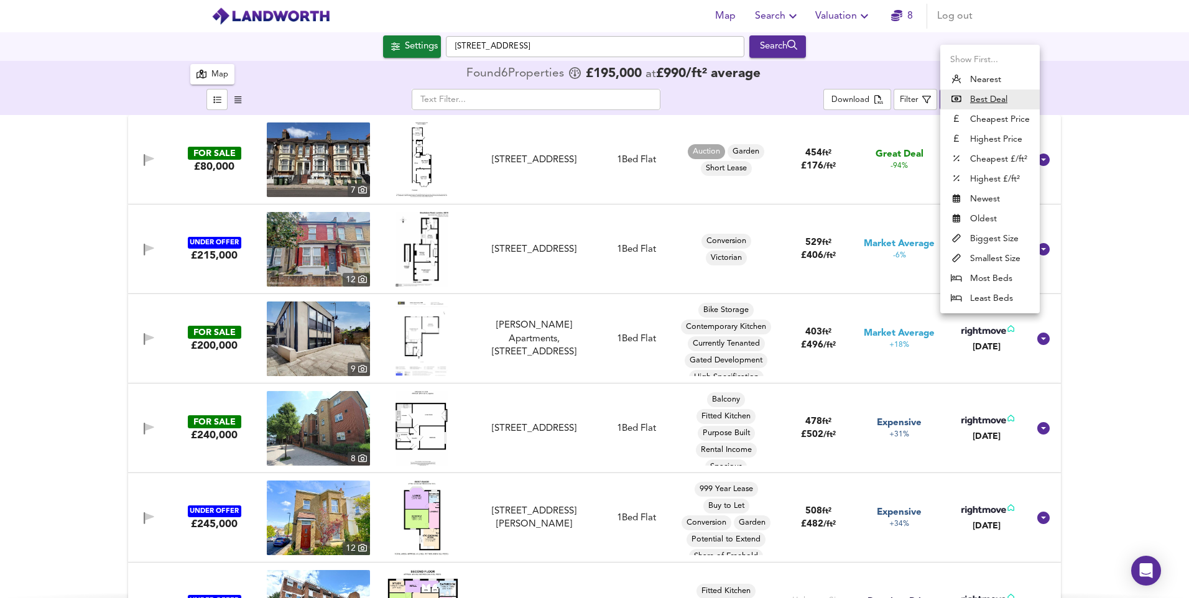
click at [985, 77] on li "Nearest" at bounding box center [989, 80] width 99 height 20
type input "distancetocenter"
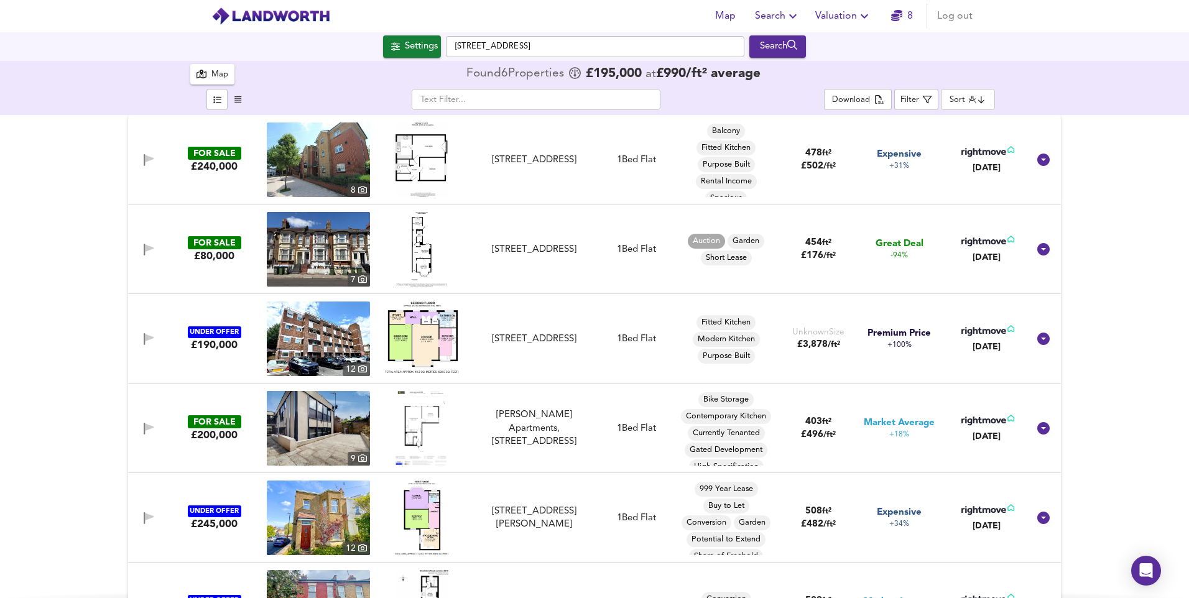
click at [550, 154] on div "Plumstead High Street, London, SE18 1JL" at bounding box center [533, 160] width 111 height 13
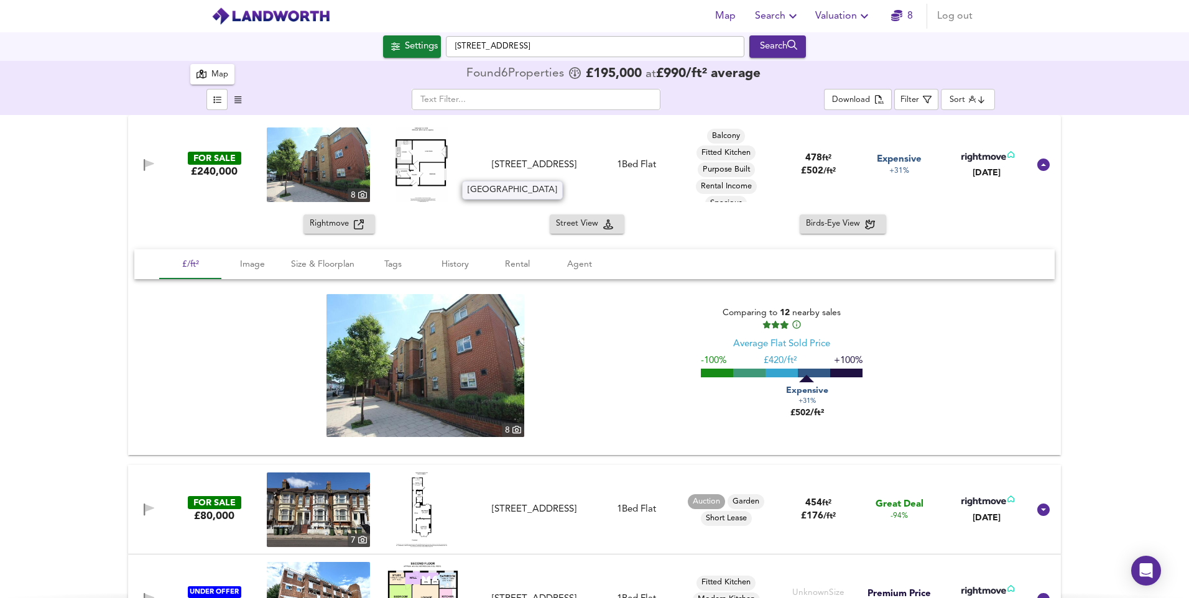
drag, startPoint x: 484, startPoint y: 159, endPoint x: 589, endPoint y: 175, distance: 106.3
click at [589, 172] on div "Plumstead High Street, London, SE18 1JL" at bounding box center [533, 165] width 121 height 13
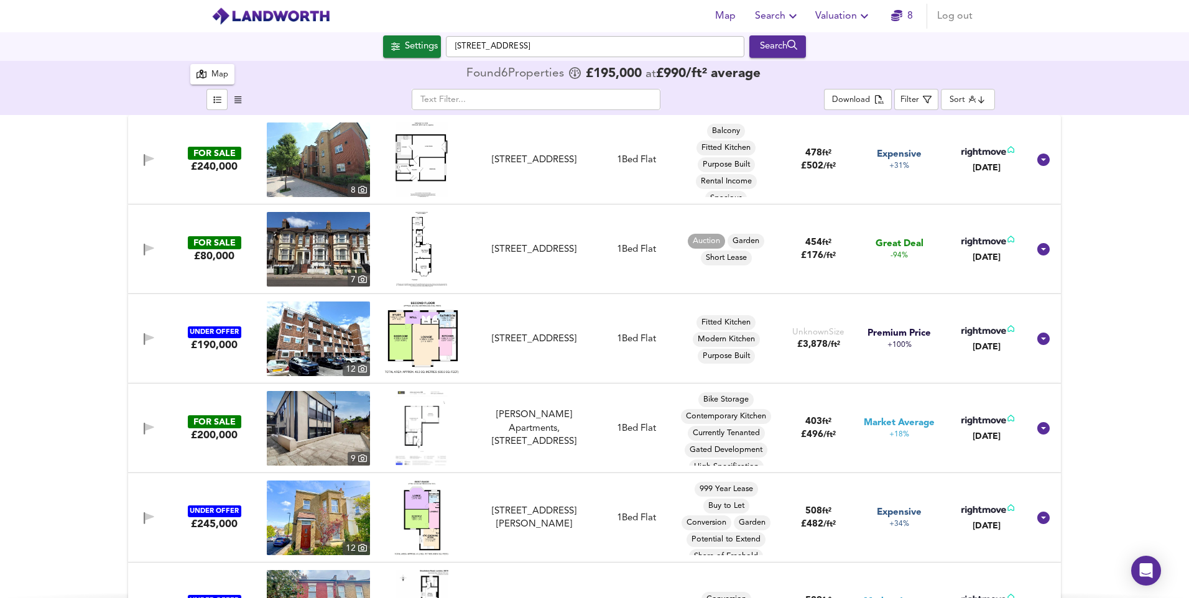
copy div "Plumstead High Street, London, SE18 1JL"
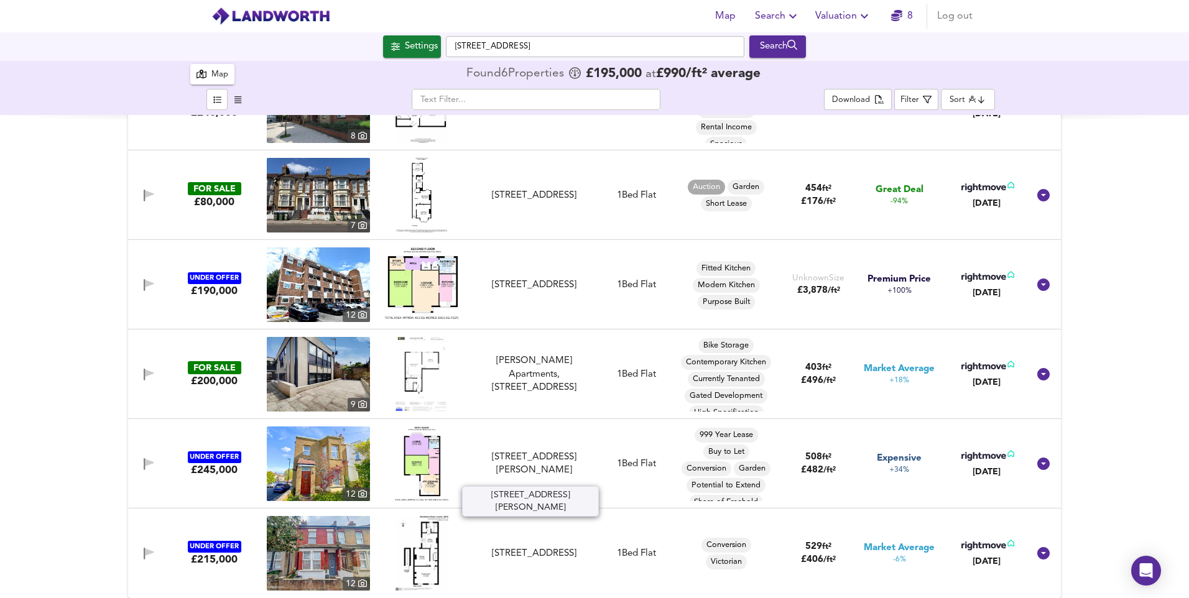
click at [512, 451] on div "Heath House, Heath Villas, Plumstead, London, SE18 1PF" at bounding box center [533, 464] width 111 height 27
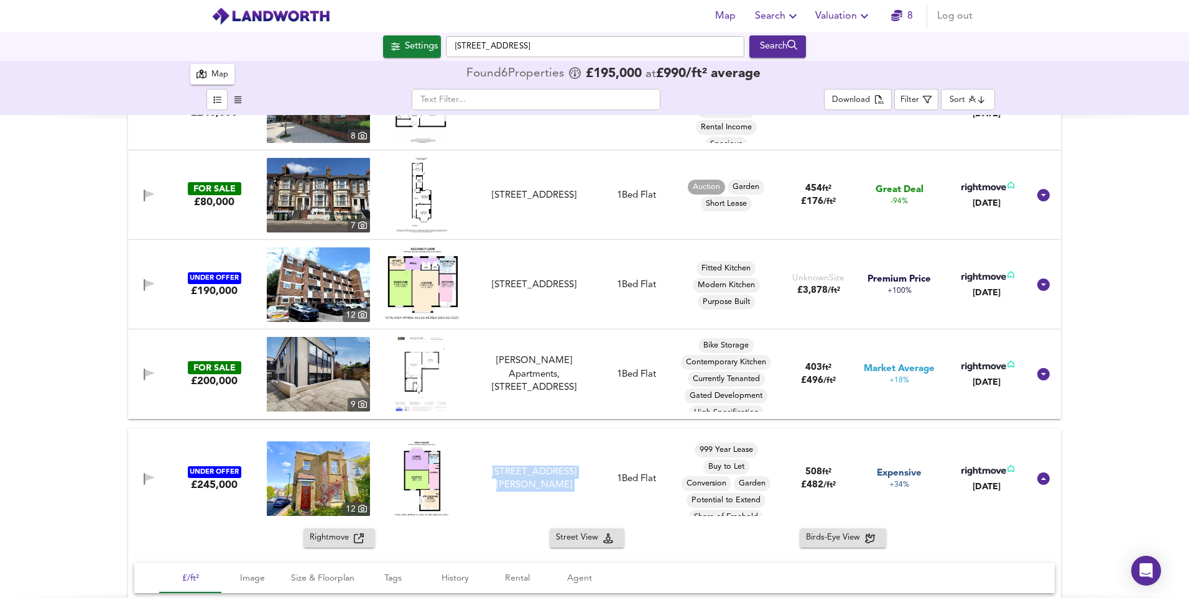
drag, startPoint x: 475, startPoint y: 465, endPoint x: 608, endPoint y: 497, distance: 136.8
click at [608, 497] on div "UNDER OFFER £245,000 12 Heath House, Heath Villas, Plumstead, London, SE18 1PF …" at bounding box center [580, 478] width 898 height 75
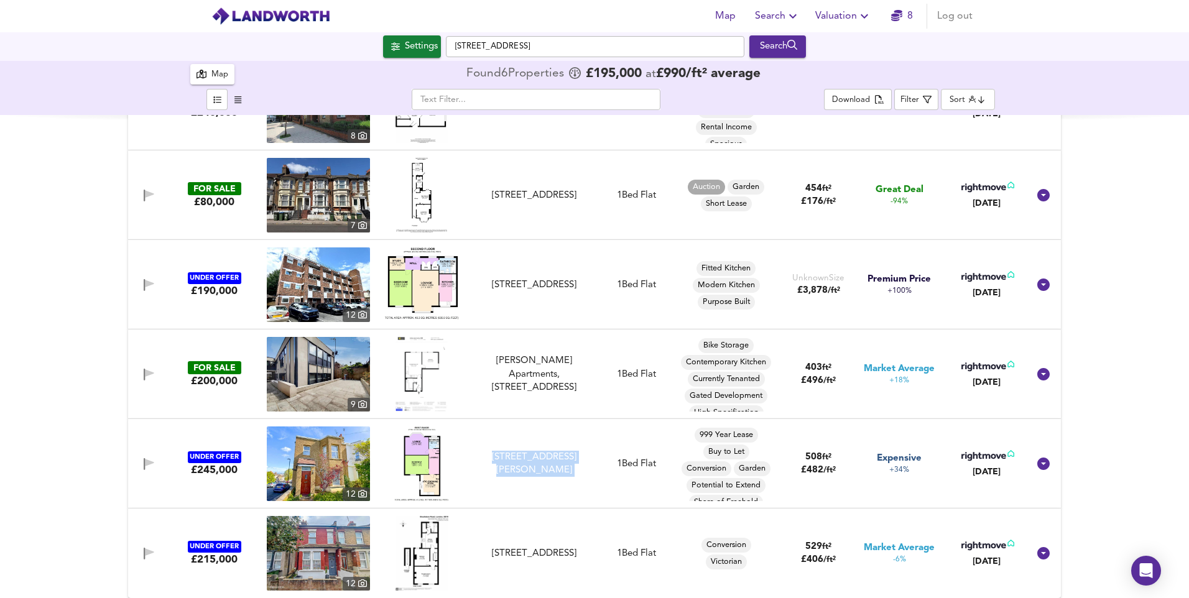
copy div "Heath House, Heath Villas, Plumstead, London, SE18 1PF Heath House, Heath Villa…"
